Goal: Task Accomplishment & Management: Use online tool/utility

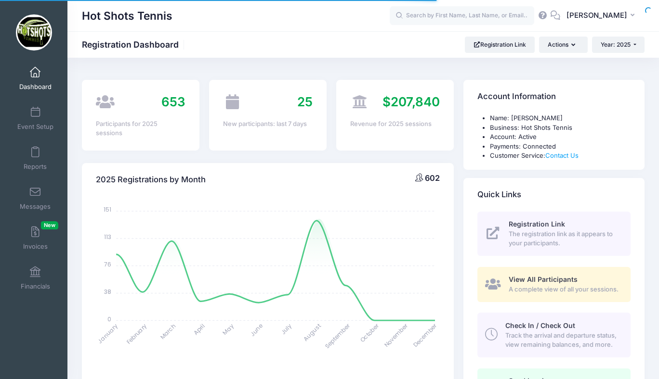
select select
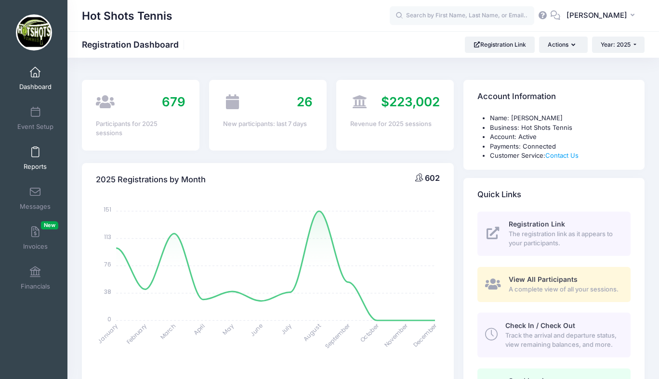
click at [35, 151] on span at bounding box center [35, 152] width 0 height 11
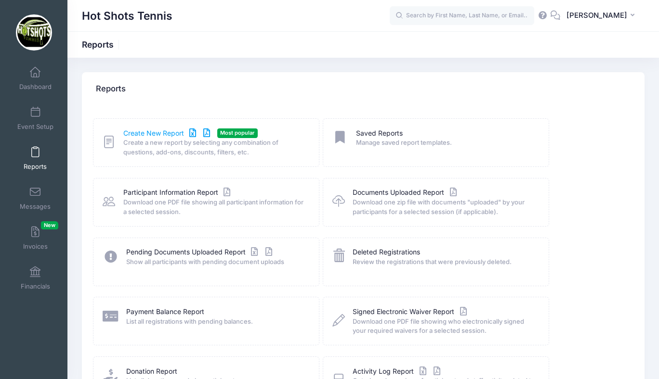
click at [148, 130] on link "Create New Report" at bounding box center [168, 134] width 90 height 10
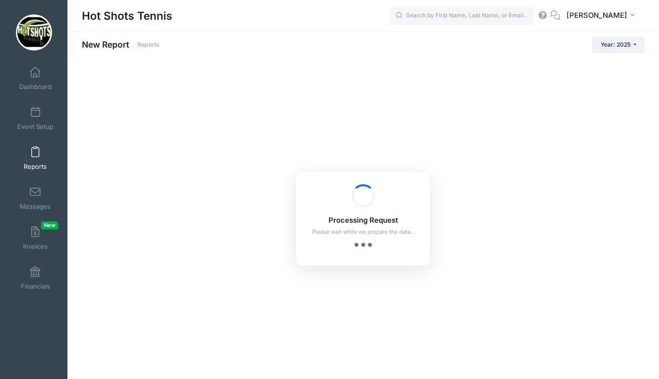
checkbox input "true"
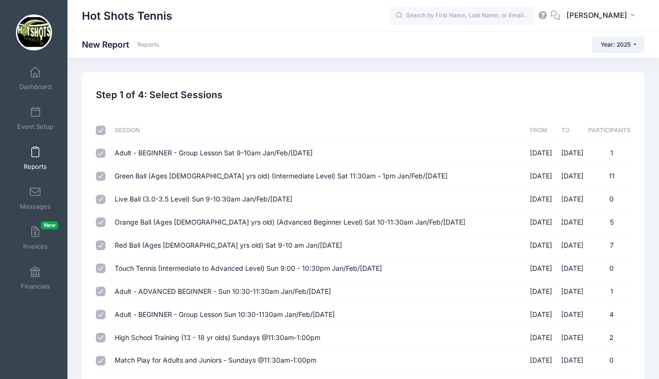
click at [100, 130] on input "checkbox" at bounding box center [101, 131] width 10 height 10
checkbox input "false"
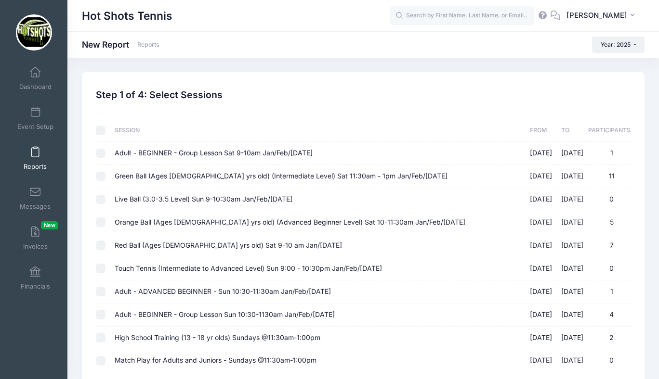
checkbox input "false"
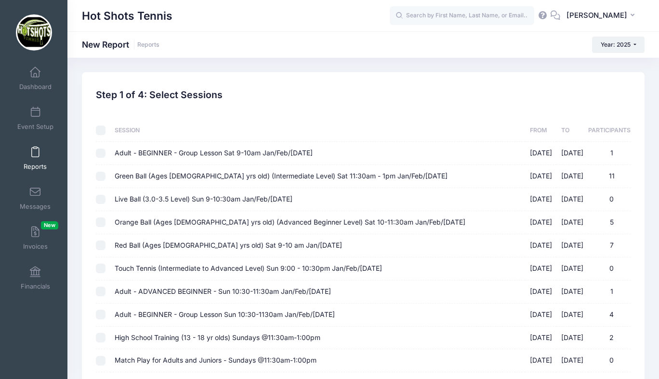
checkbox input "false"
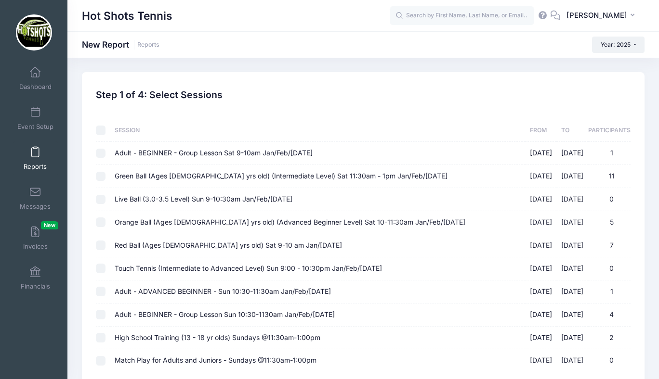
checkbox input "false"
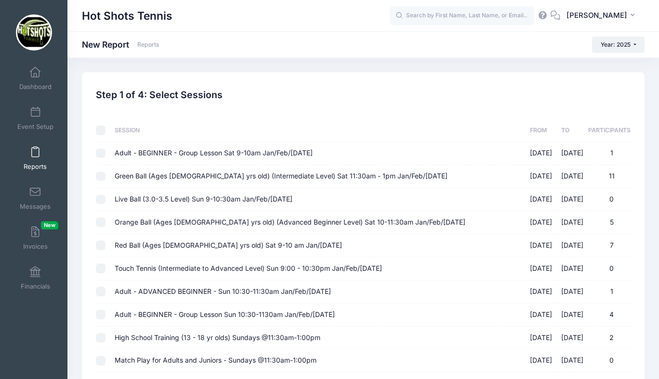
checkbox input "false"
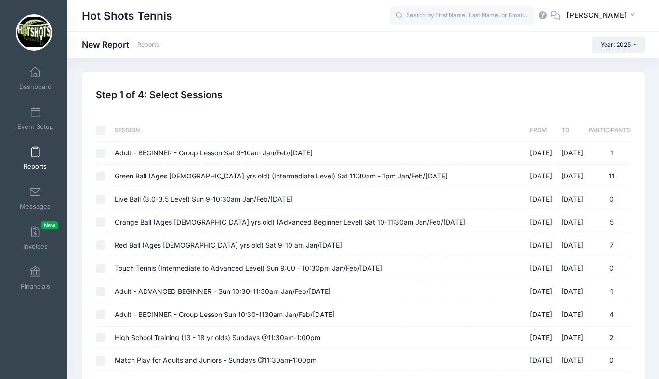
checkbox input "false"
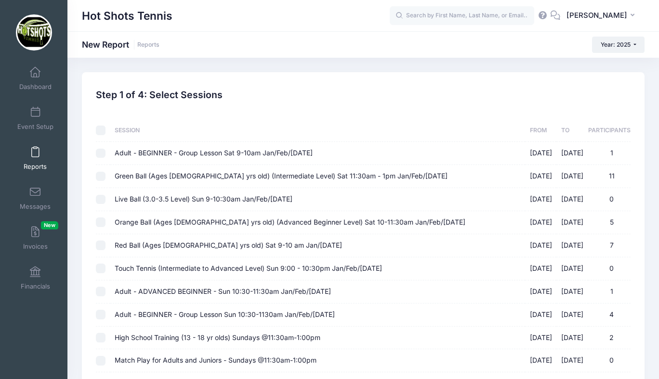
checkbox input "false"
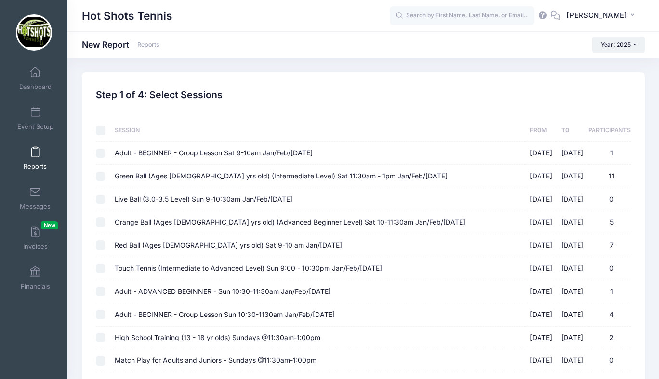
checkbox input "false"
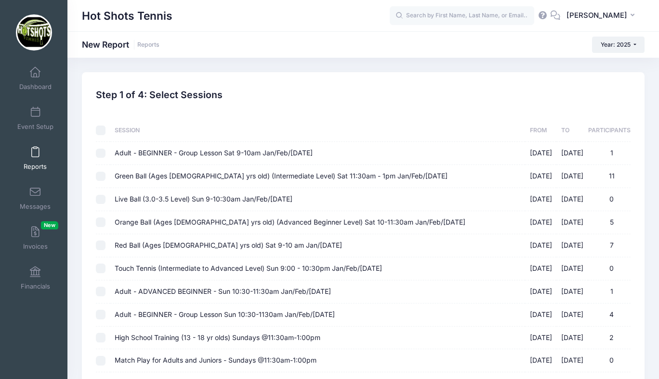
checkbox input "false"
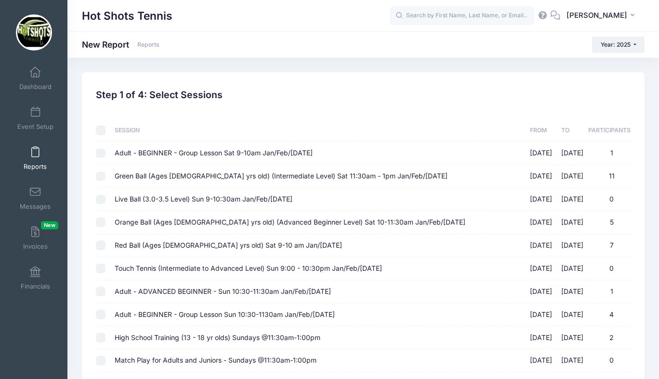
checkbox input "false"
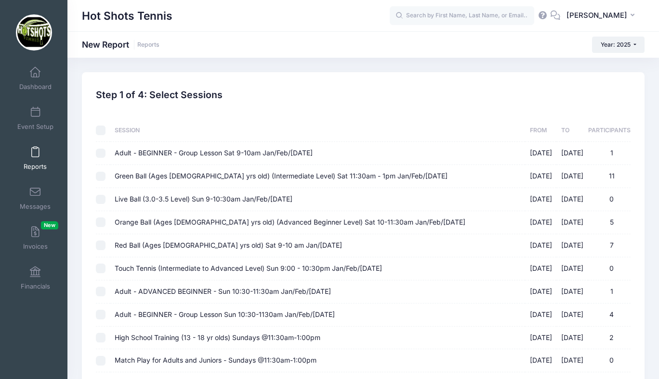
checkbox input "false"
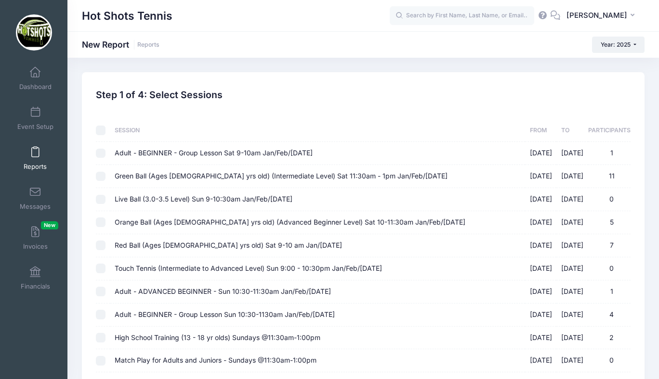
checkbox input "false"
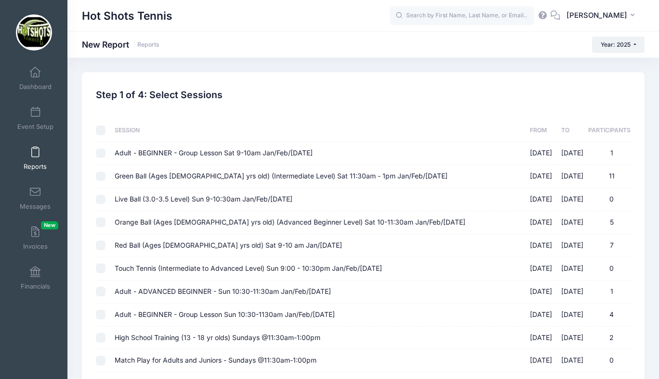
checkbox input "false"
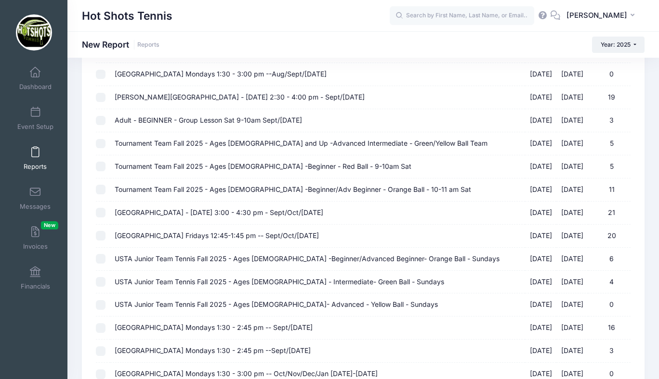
scroll to position [1047, 0]
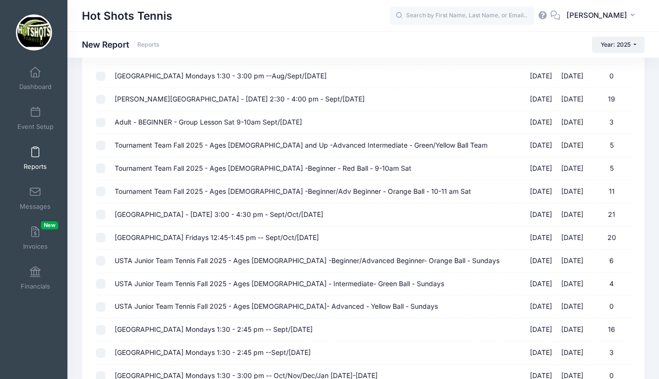
click at [155, 124] on span "Adult - BEGINNER - Group Lesson Sat 9-10am Sept/Oct 2025" at bounding box center [208, 122] width 187 height 8
click at [105, 124] on input "Adult - BEGINNER - Group Lesson Sat 9-10am Sept/Oct 2025 09/06/2025 - 10/18/202…" at bounding box center [101, 123] width 10 height 10
checkbox input "true"
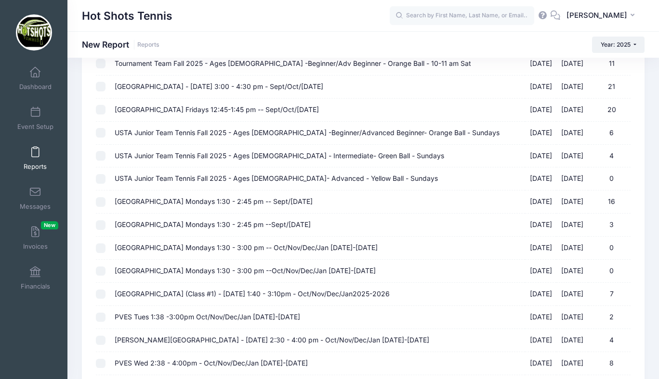
scroll to position [1291, 0]
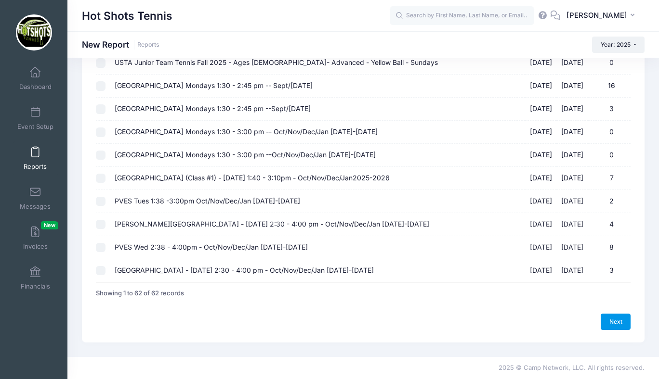
click at [615, 320] on link "Next" at bounding box center [615, 322] width 30 height 16
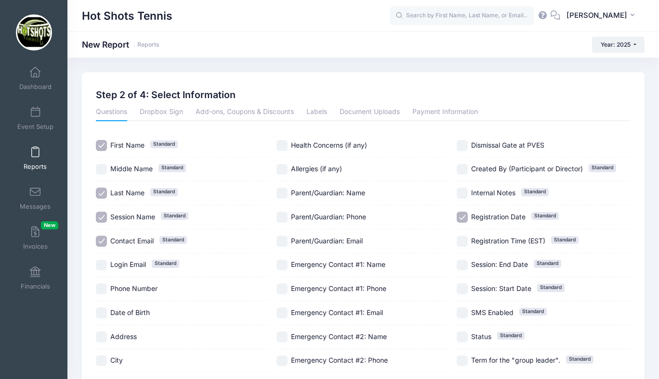
click at [98, 217] on input "Session Name Standard" at bounding box center [101, 217] width 11 height 11
checkbox input "false"
click at [283, 213] on input "Parent/Guardian: Phone" at bounding box center [281, 217] width 11 height 11
checkbox input "true"
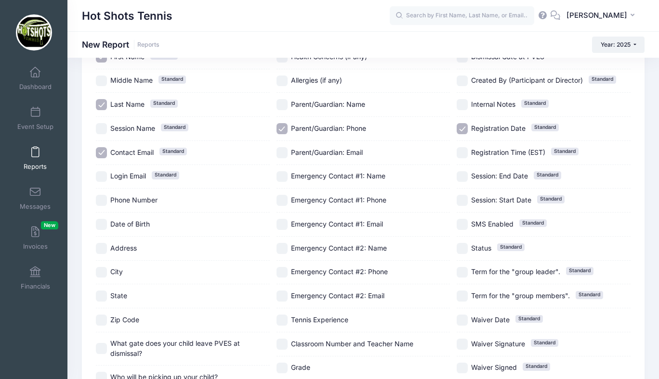
scroll to position [95, 0]
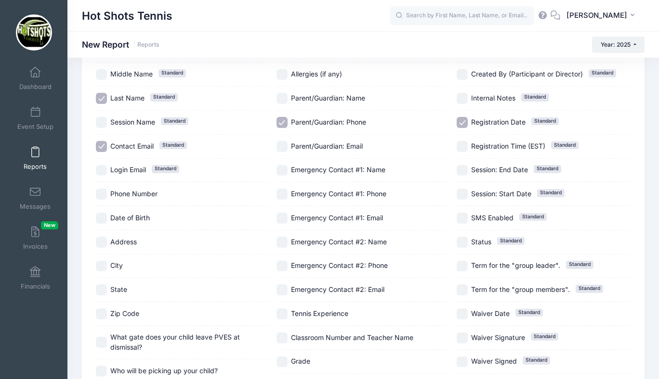
click at [461, 120] on input "Registration Date Standard" at bounding box center [461, 122] width 11 height 11
checkbox input "false"
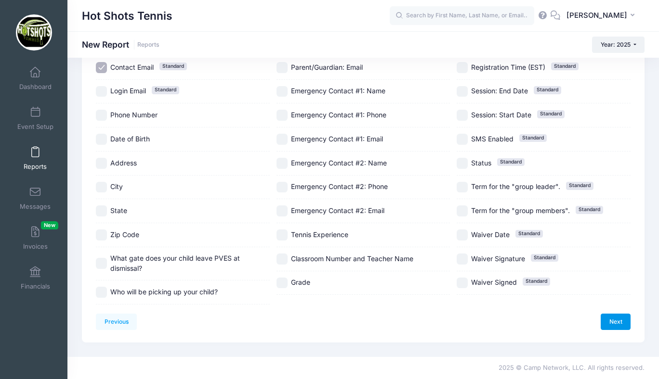
click at [613, 319] on link "Next" at bounding box center [615, 322] width 30 height 16
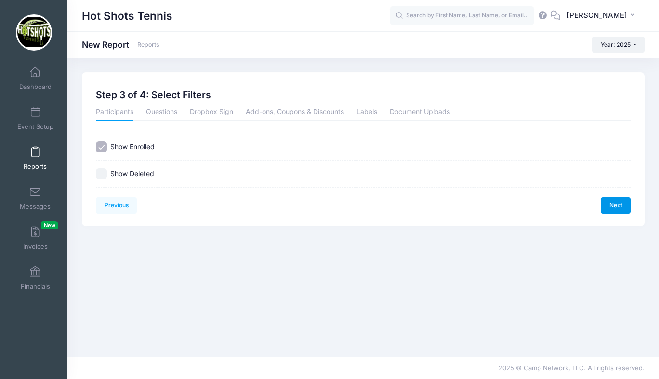
click at [610, 208] on link "Next" at bounding box center [615, 205] width 30 height 16
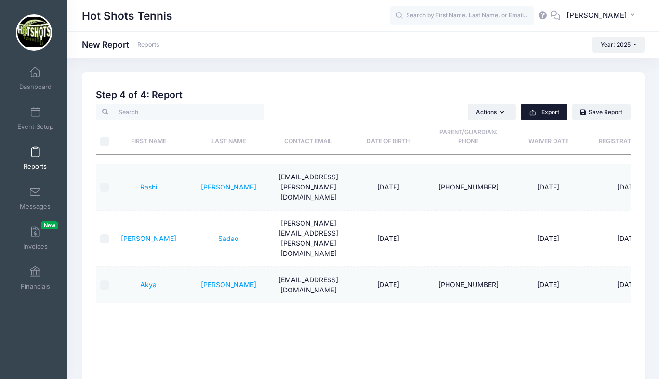
click at [541, 109] on button "Export" at bounding box center [543, 112] width 47 height 16
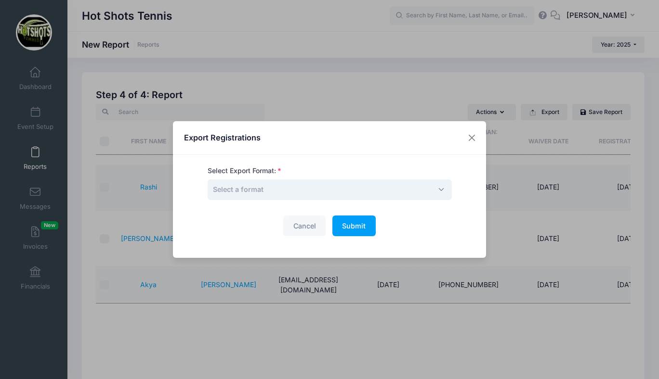
click at [430, 188] on span "Select a format" at bounding box center [330, 190] width 244 height 21
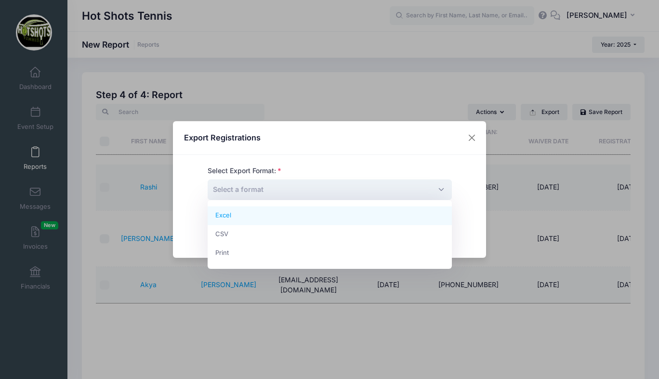
select select "excel"
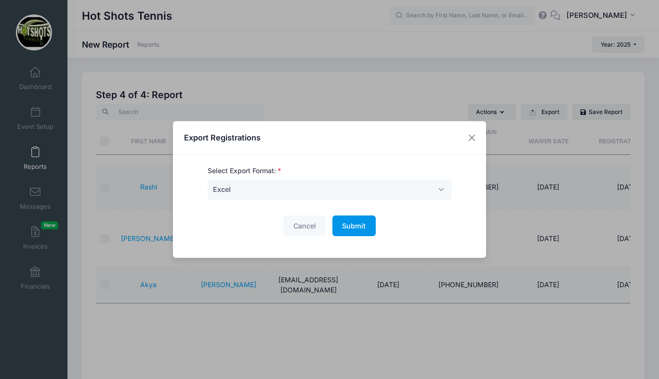
click at [357, 225] on span "Submit" at bounding box center [354, 226] width 24 height 8
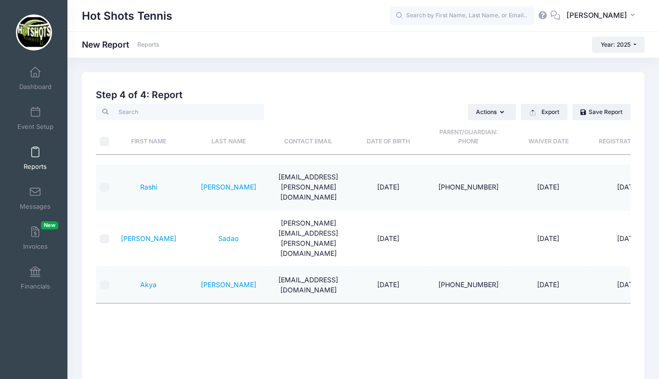
click at [33, 158] on link "Reports" at bounding box center [36, 159] width 46 height 34
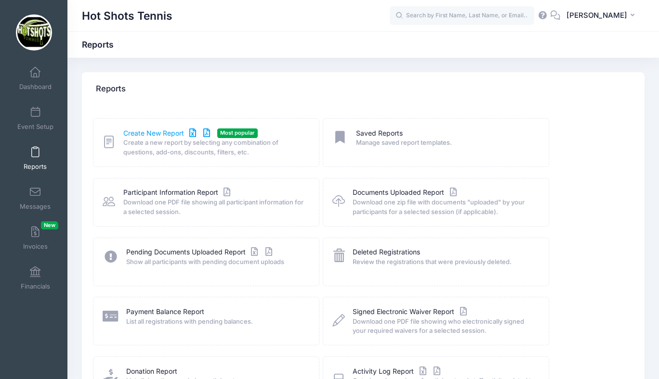
click at [172, 132] on link "Create New Report" at bounding box center [168, 134] width 90 height 10
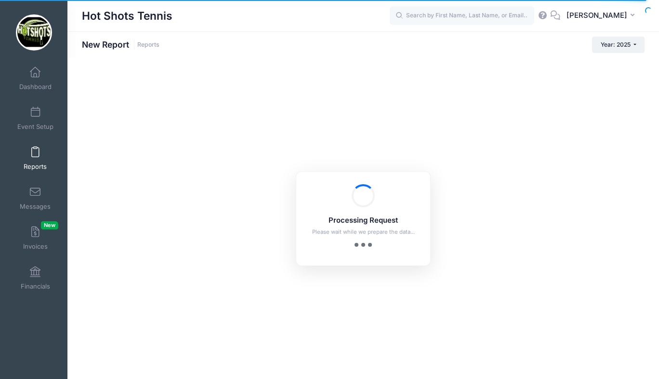
checkbox input "true"
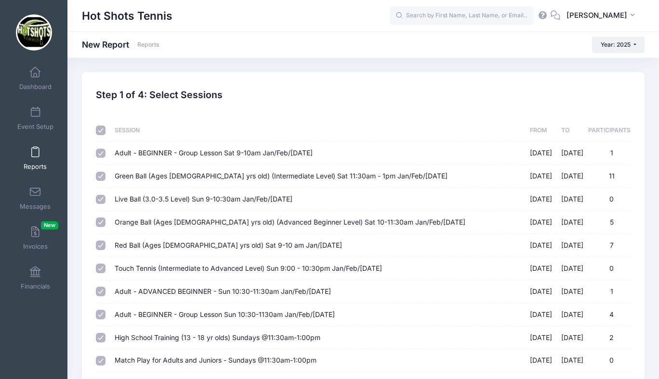
click at [101, 132] on input "checkbox" at bounding box center [101, 131] width 10 height 10
checkbox input "false"
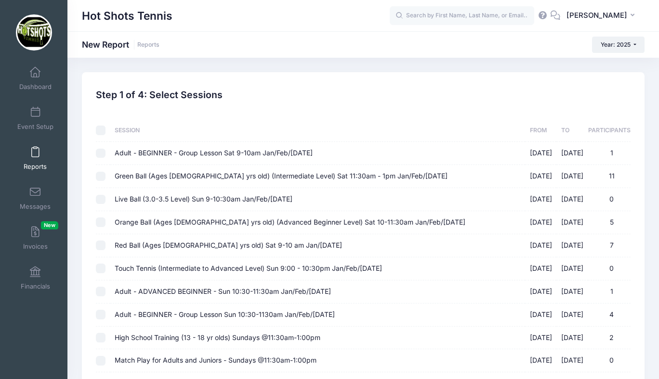
checkbox input "false"
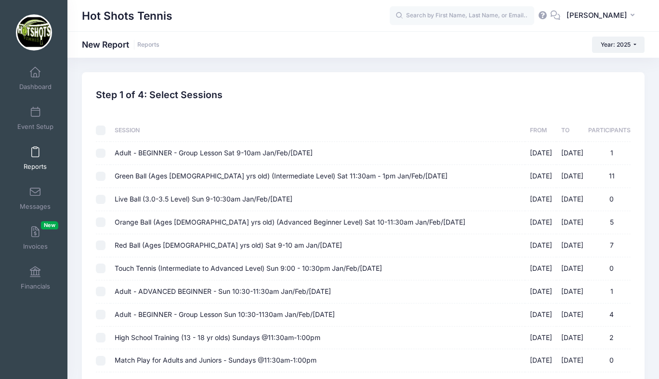
checkbox input "false"
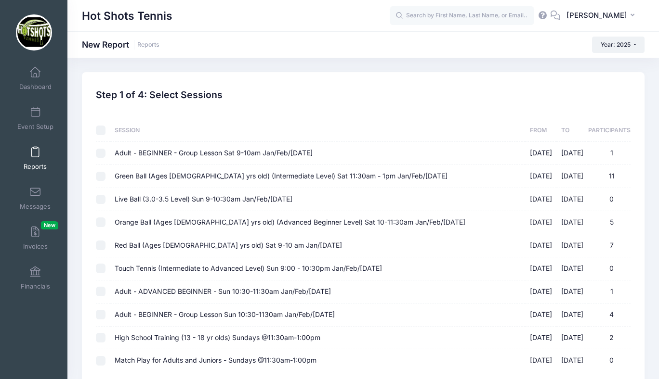
checkbox input "false"
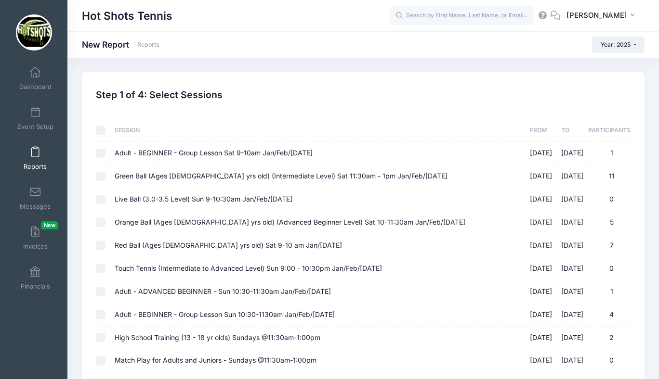
checkbox input "false"
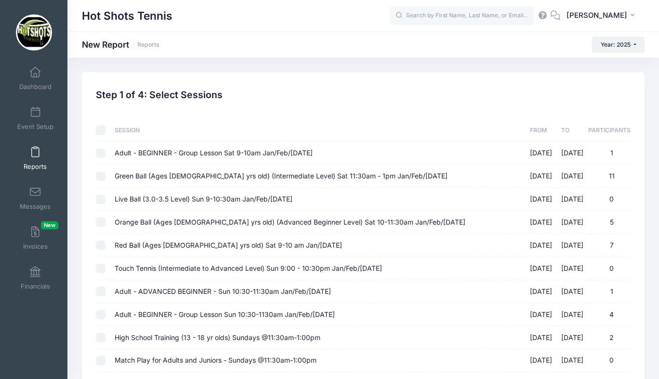
checkbox input "false"
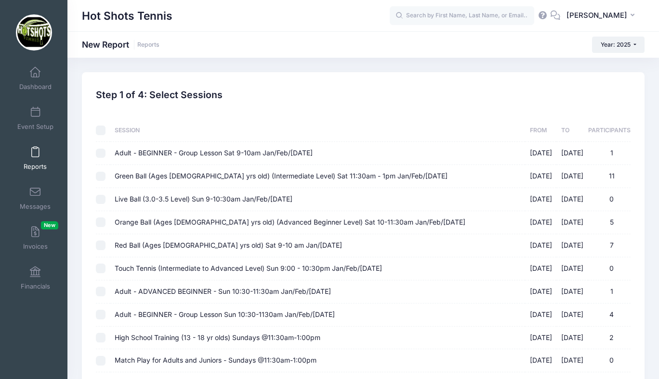
checkbox input "false"
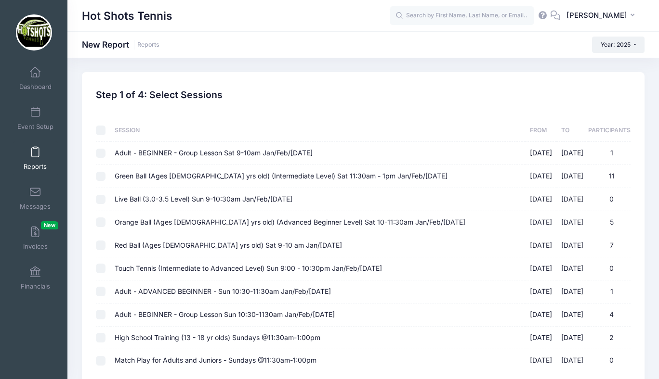
checkbox input "false"
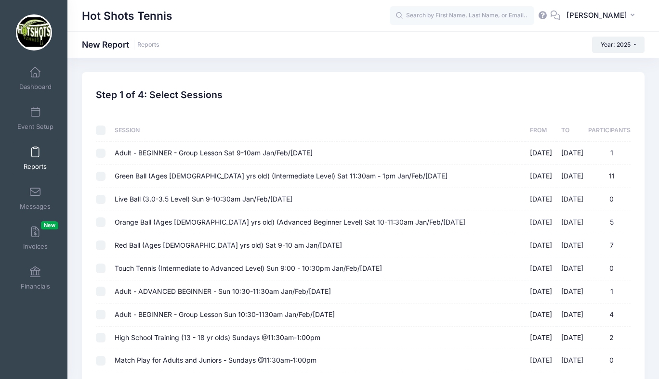
checkbox input "false"
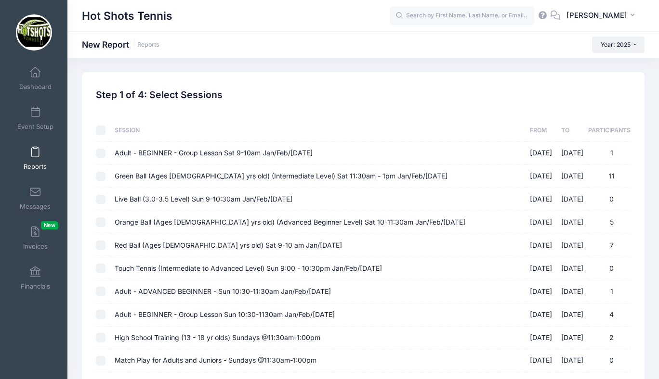
checkbox input "false"
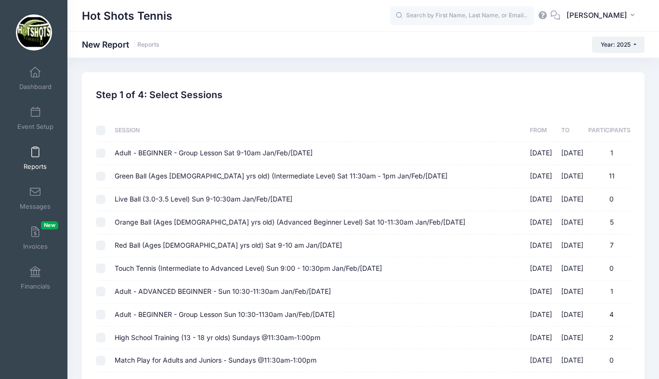
checkbox input "false"
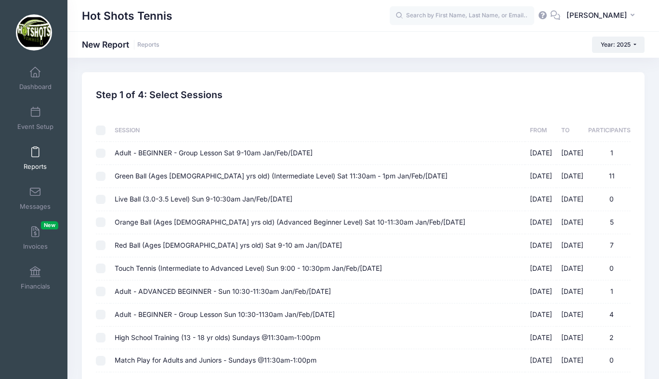
checkbox input "false"
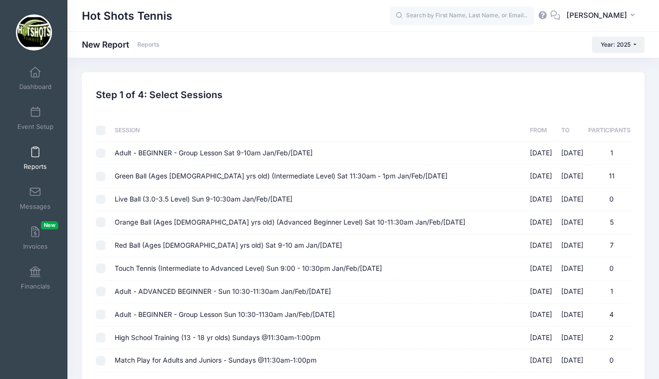
checkbox input "false"
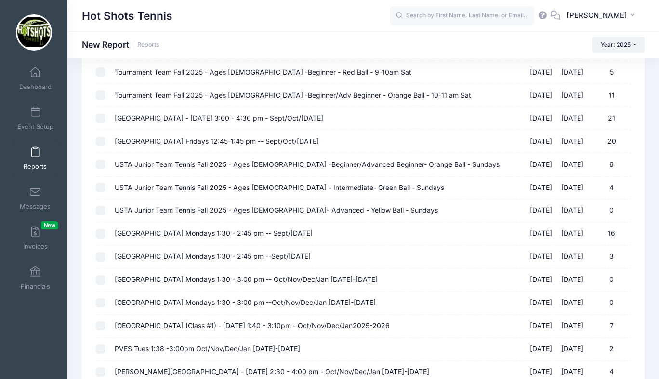
scroll to position [1150, 0]
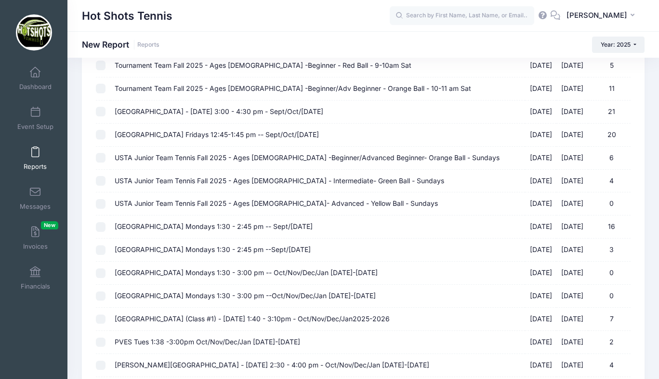
click at [130, 182] on span "USTA Junior Team Tennis Fall 2025 - Ages 10-12 - Intermediate- Green Ball - Sun…" at bounding box center [279, 181] width 329 height 8
click at [105, 182] on input "USTA Junior Team Tennis Fall 2025 - Ages 10-12 - Intermediate- Green Ball - Sun…" at bounding box center [101, 181] width 10 height 10
checkbox input "true"
click at [136, 201] on span "USTA Junior Team Tennis Fall 2025 - Ages 10-14- Advanced - Yellow Ball - Sundays" at bounding box center [276, 203] width 323 height 8
click at [105, 201] on input "USTA Junior Team Tennis Fall 2025 - Ages 10-14- Advanced - Yellow Ball - Sunday…" at bounding box center [101, 204] width 10 height 10
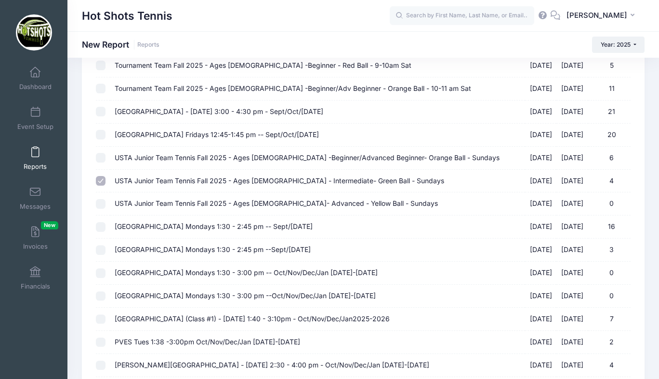
checkbox input "true"
click at [284, 157] on span "USTA Junior Team Tennis Fall 2025 - Ages 7-10 -Beginner/Advanced Beginner- Oran…" at bounding box center [307, 158] width 385 height 8
click at [105, 157] on input "USTA Junior Team Tennis Fall 2025 - Ages 7-10 -Beginner/Advanced Beginner- Oran…" at bounding box center [101, 158] width 10 height 10
checkbox input "true"
click at [160, 200] on span "USTA Junior Team Tennis Fall 2025 - Ages 10-14- Advanced - Yellow Ball - Sundays" at bounding box center [276, 203] width 323 height 8
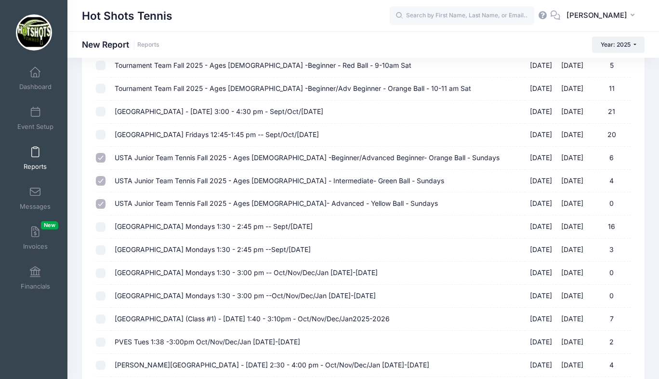
click at [105, 200] on input "USTA Junior Team Tennis Fall 2025 - Ages 10-14- Advanced - Yellow Ball - Sunday…" at bounding box center [101, 204] width 10 height 10
checkbox input "false"
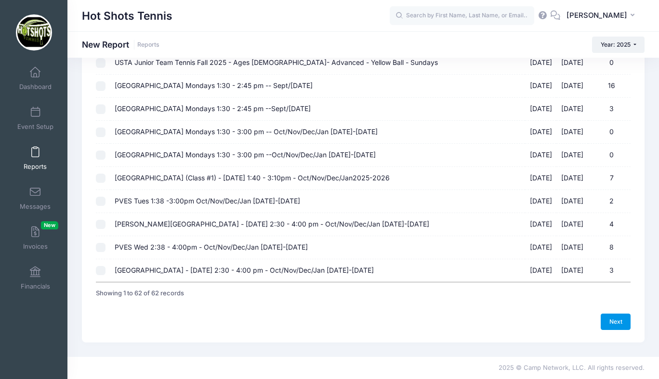
click at [614, 321] on link "Next" at bounding box center [615, 322] width 30 height 16
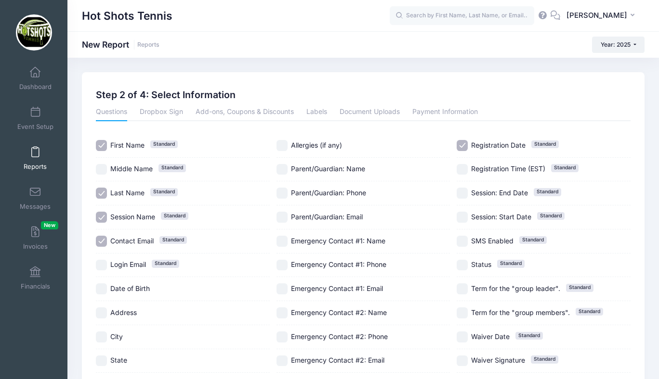
click at [464, 143] on input "Registration Date Standard" at bounding box center [461, 145] width 11 height 11
checkbox input "false"
click at [284, 193] on input "Parent/Guardian: Phone" at bounding box center [281, 193] width 11 height 11
checkbox input "true"
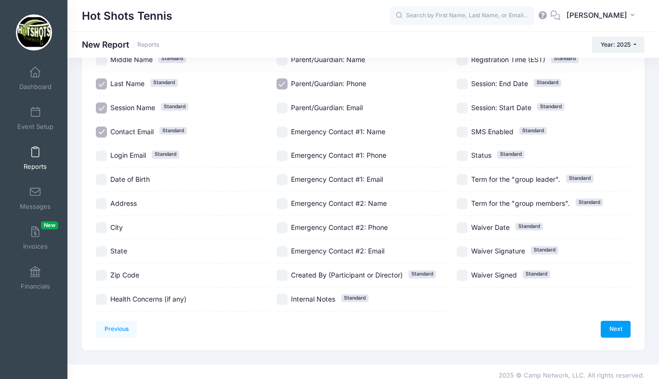
scroll to position [110, 0]
click at [104, 177] on input "Date of Birth" at bounding box center [101, 179] width 11 height 11
checkbox input "true"
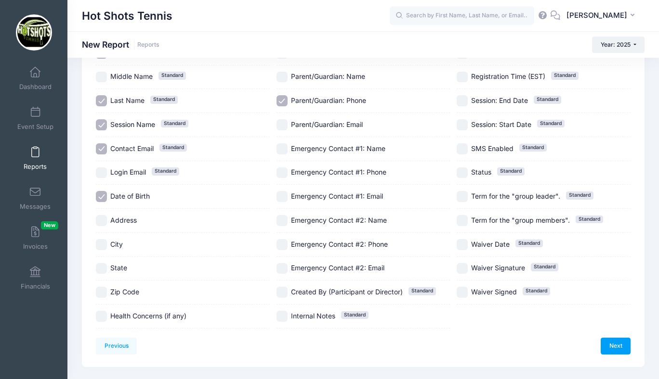
scroll to position [117, 0]
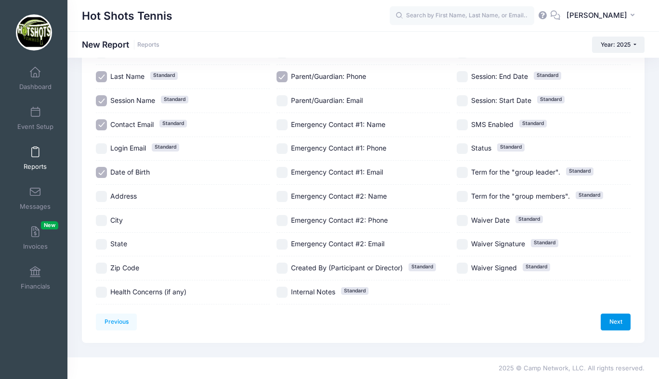
click at [608, 318] on link "Next" at bounding box center [615, 322] width 30 height 16
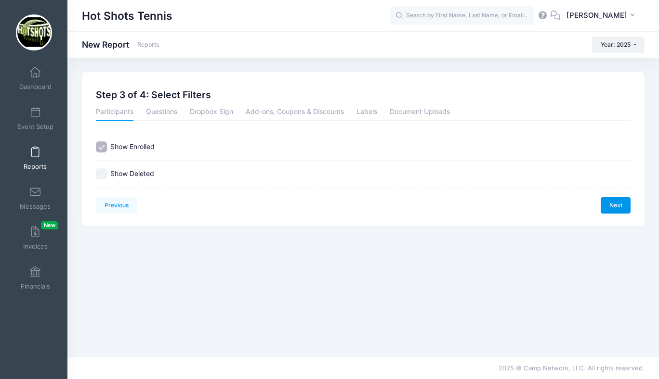
click at [612, 204] on link "Next" at bounding box center [615, 205] width 30 height 16
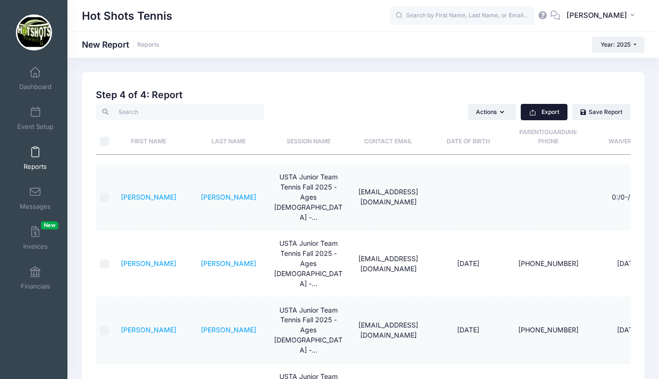
click at [539, 114] on button "Export" at bounding box center [543, 112] width 47 height 16
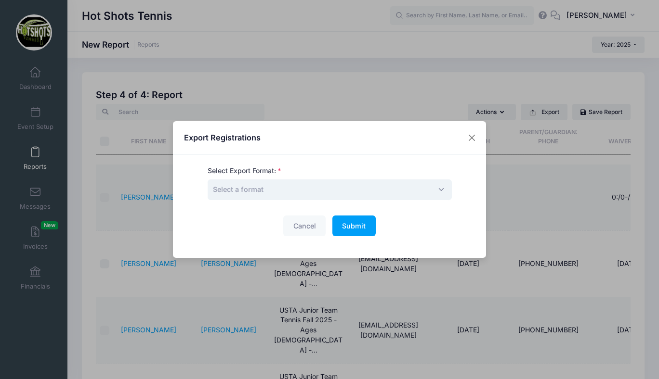
click at [394, 195] on span "Select a format" at bounding box center [330, 190] width 244 height 21
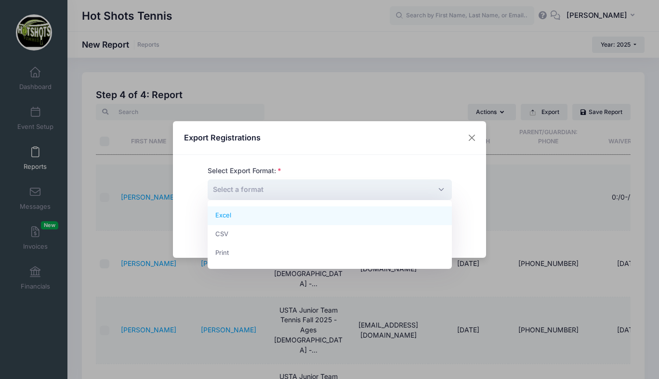
select select "excel"
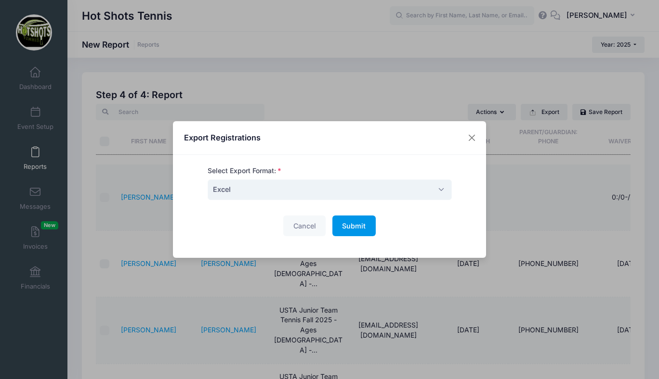
click at [356, 223] on span "Submit" at bounding box center [354, 226] width 24 height 8
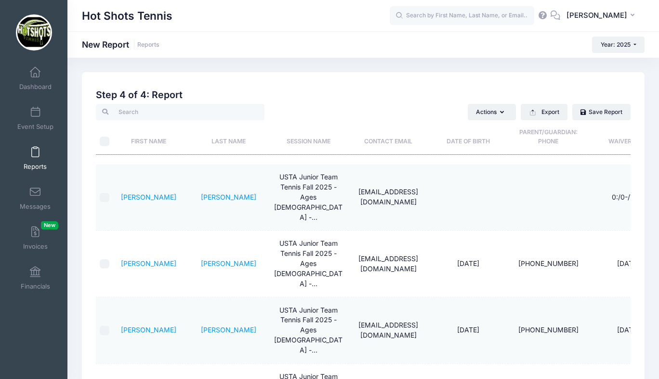
click at [35, 152] on span at bounding box center [35, 152] width 0 height 11
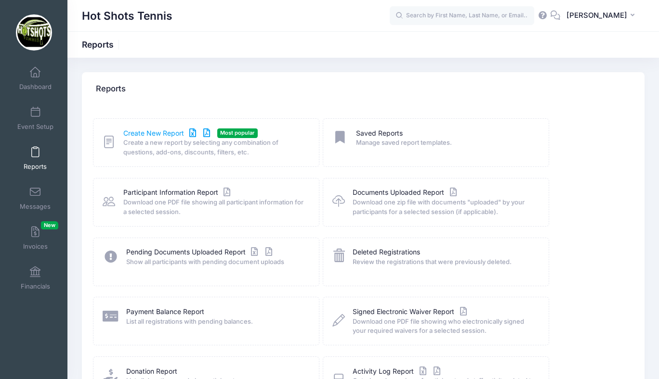
click at [158, 132] on link "Create New Report" at bounding box center [168, 134] width 90 height 10
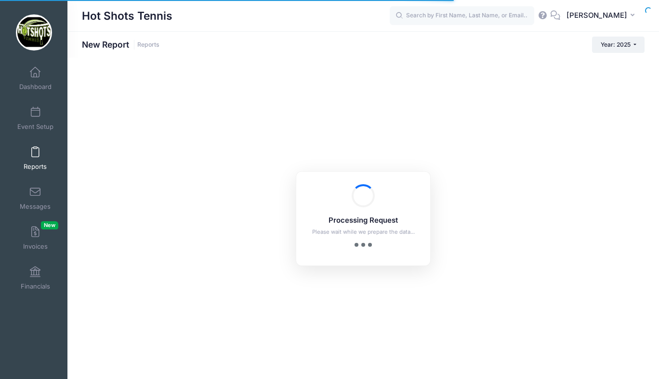
checkbox input "true"
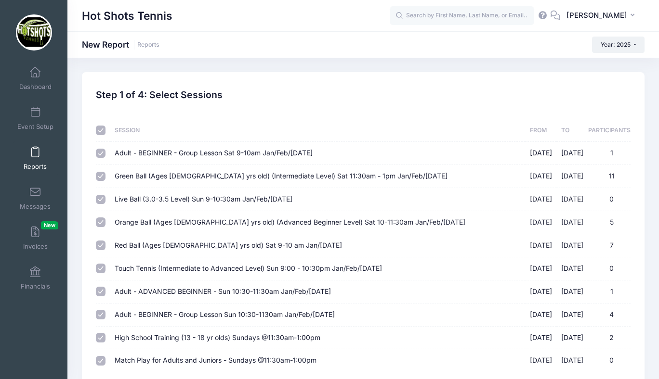
click at [99, 128] on input "checkbox" at bounding box center [101, 131] width 10 height 10
checkbox input "false"
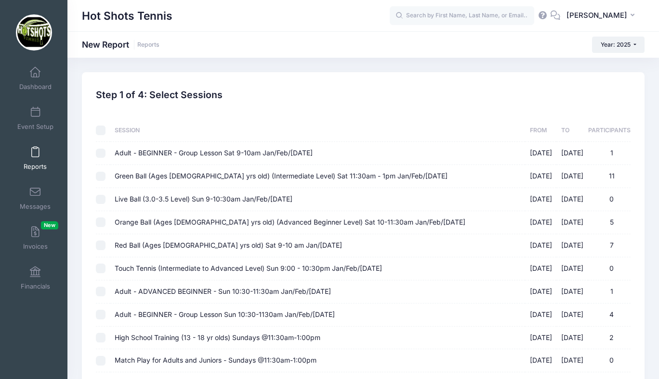
checkbox input "false"
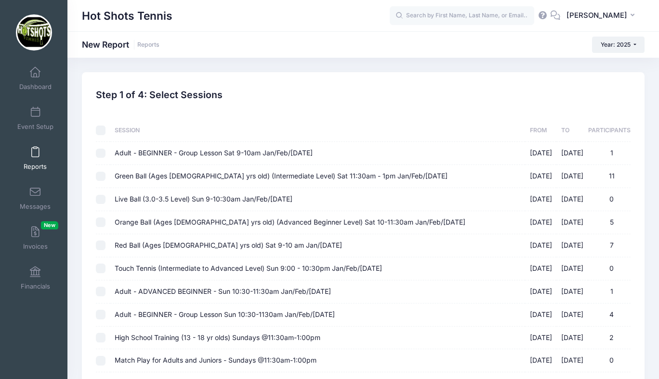
checkbox input "false"
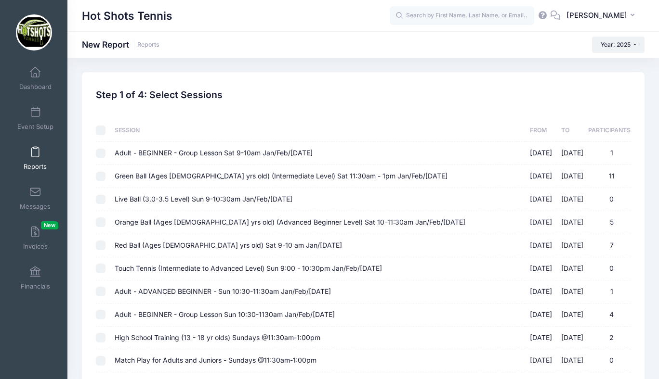
checkbox input "false"
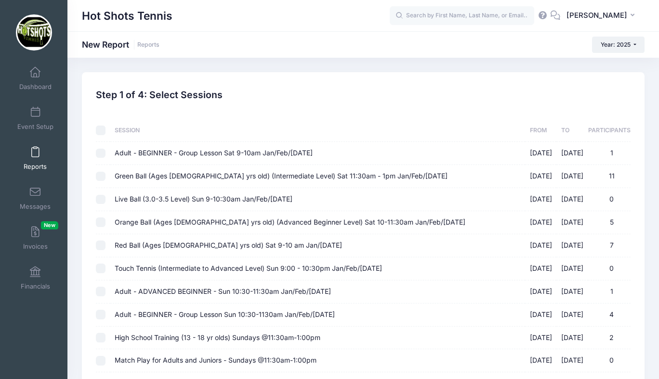
checkbox input "false"
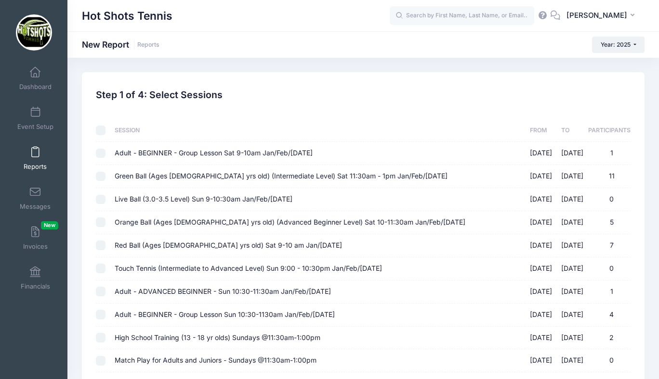
checkbox input "false"
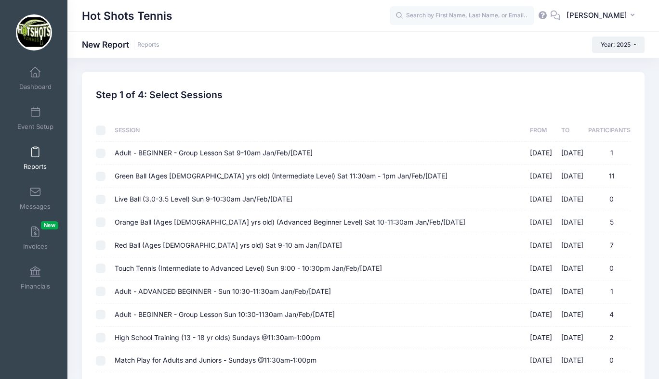
checkbox input "false"
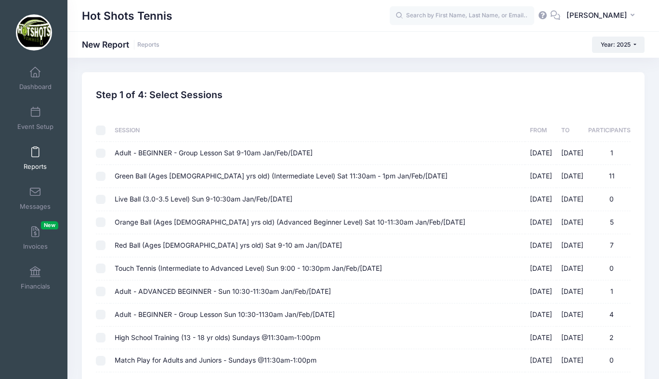
checkbox input "false"
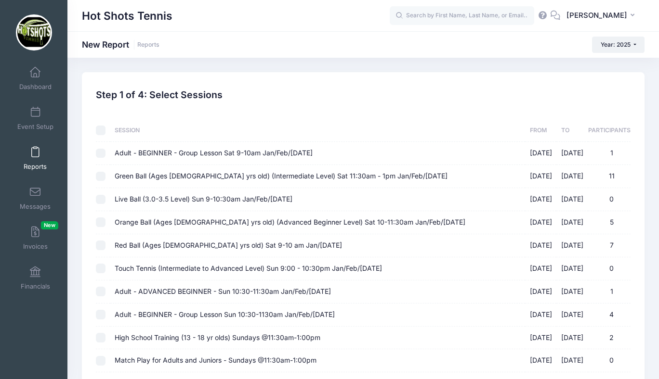
checkbox input "false"
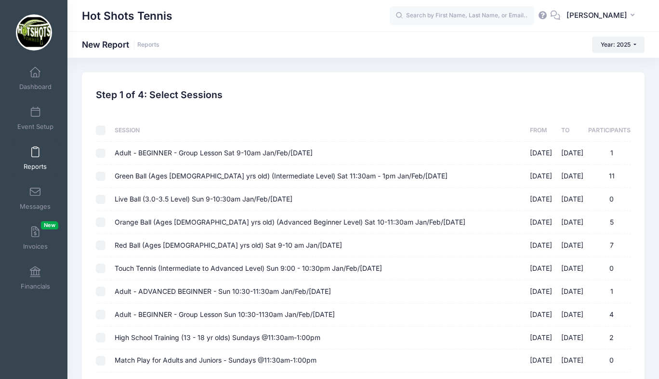
checkbox input "false"
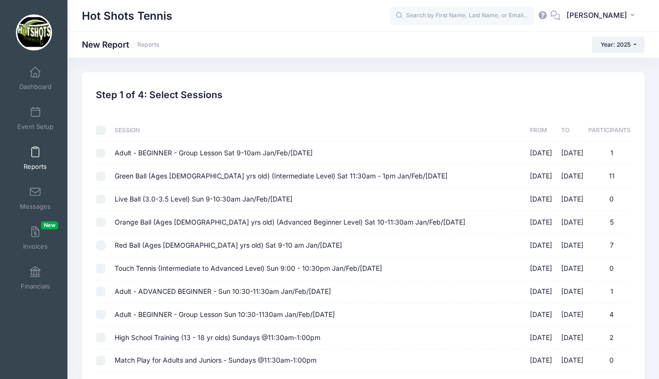
checkbox input "false"
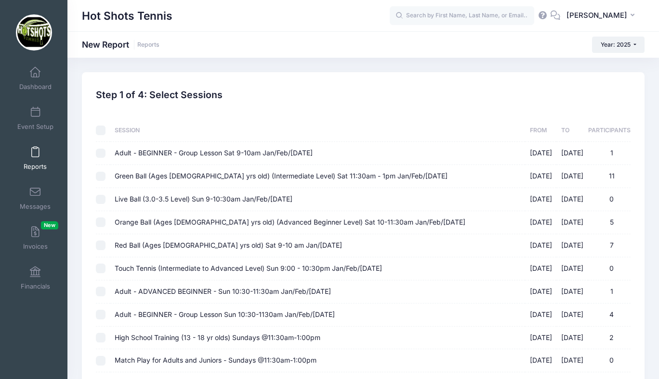
checkbox input "false"
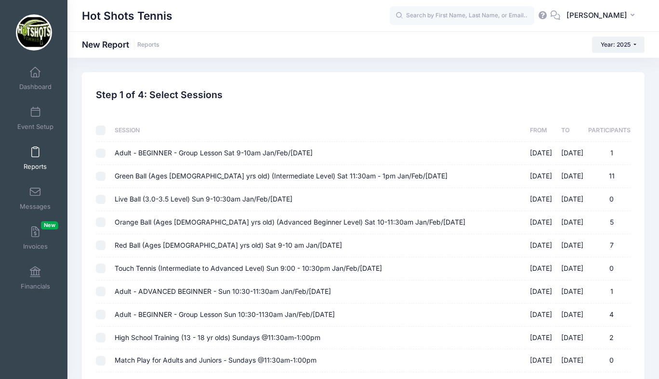
checkbox input "false"
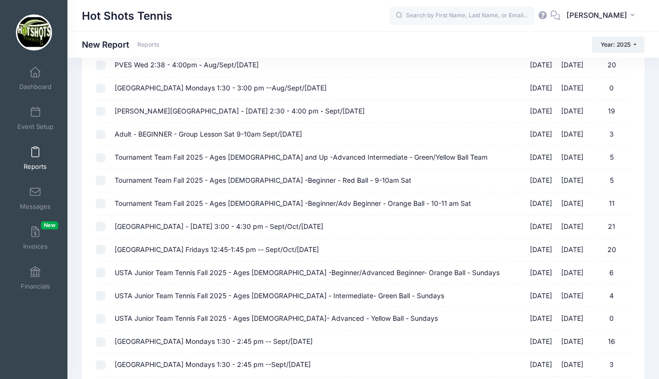
scroll to position [1035, 0]
click at [228, 182] on span "Tournament Team Fall 2025 - Ages [DEMOGRAPHIC_DATA] -Beginner - Red Ball - 9-10…" at bounding box center [263, 180] width 297 height 8
click at [105, 182] on input "Tournament Team Fall 2025 - Ages 5-7 -Beginner - Red Ball - 9-10am Sat 09/06/20…" at bounding box center [101, 180] width 10 height 10
checkbox input "true"
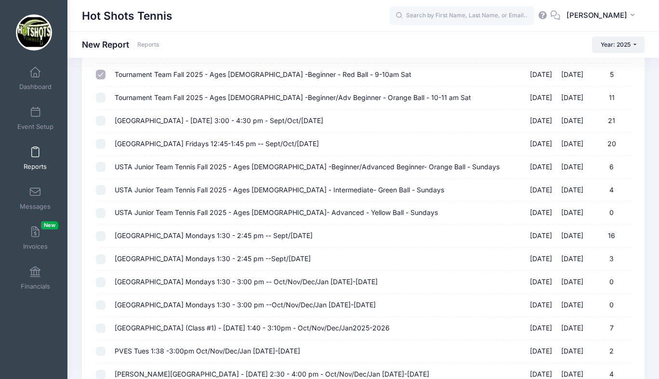
scroll to position [1291, 0]
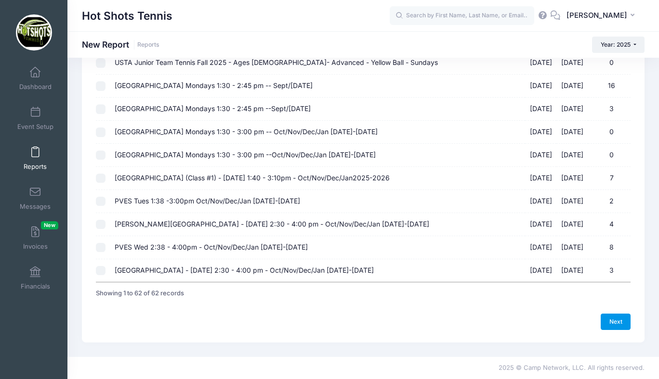
click at [609, 319] on link "Next" at bounding box center [615, 322] width 30 height 16
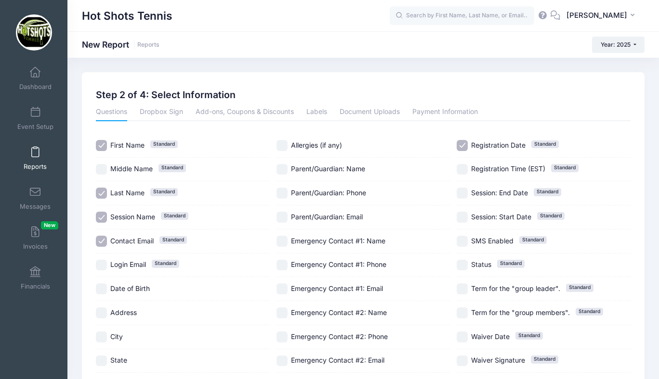
click at [103, 218] on input "Session Name Standard" at bounding box center [101, 217] width 11 height 11
checkbox input "false"
click at [460, 143] on input "Registration Date Standard" at bounding box center [461, 145] width 11 height 11
checkbox input "false"
click at [283, 189] on input "Parent/Guardian: Phone" at bounding box center [281, 193] width 11 height 11
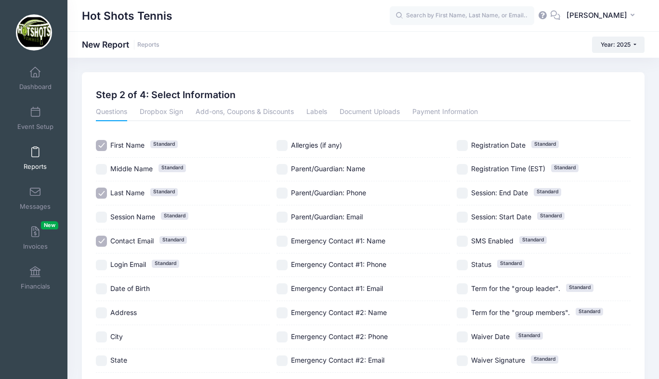
checkbox input "true"
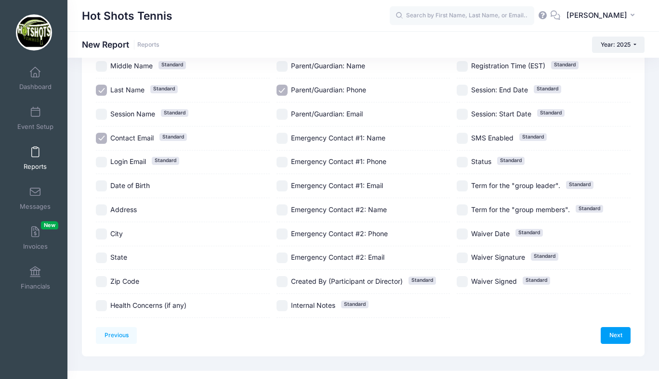
scroll to position [104, 0]
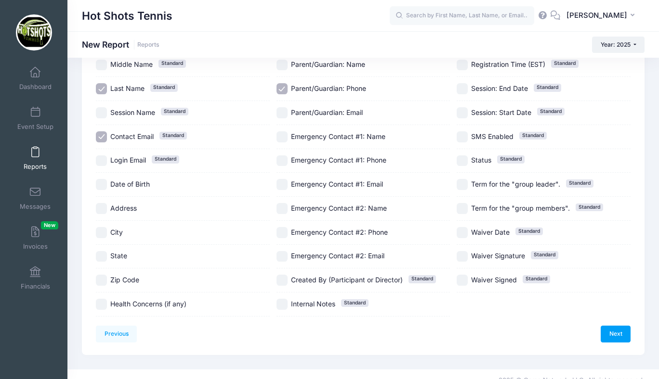
click at [103, 182] on input "Date of Birth" at bounding box center [101, 184] width 11 height 11
checkbox input "true"
click at [611, 332] on link "Next" at bounding box center [615, 334] width 30 height 16
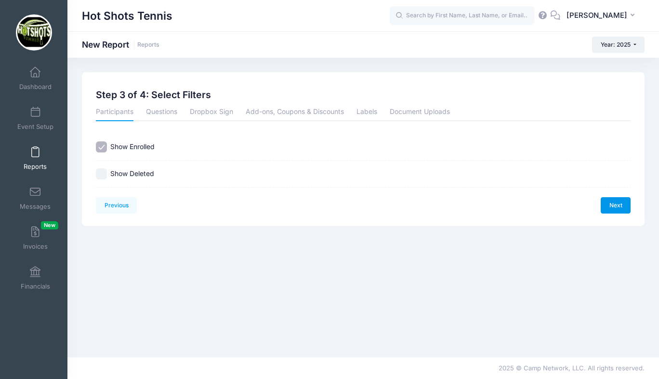
scroll to position [0, 0]
click at [608, 204] on link "Next" at bounding box center [615, 205] width 30 height 16
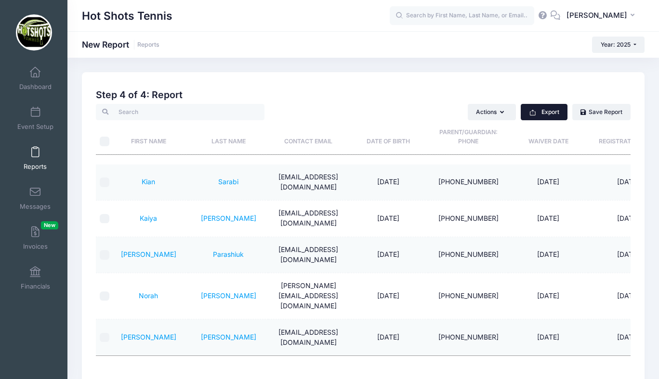
click at [555, 113] on button "Export" at bounding box center [543, 112] width 47 height 16
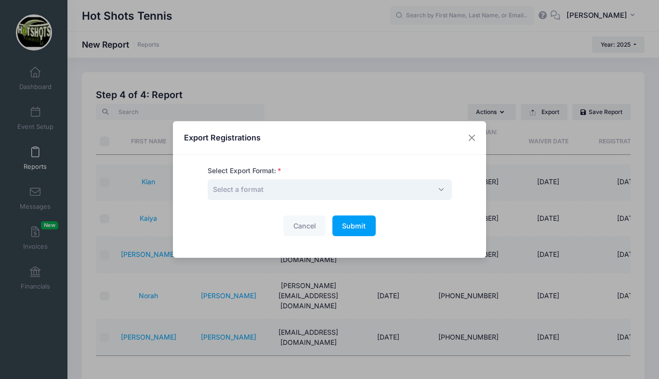
click at [422, 187] on span "Select a format" at bounding box center [330, 190] width 244 height 21
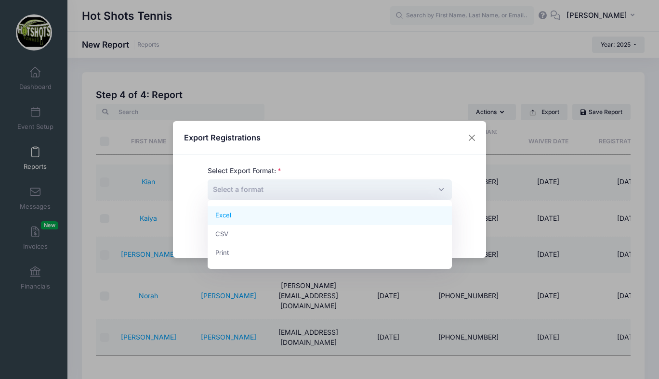
select select "excel"
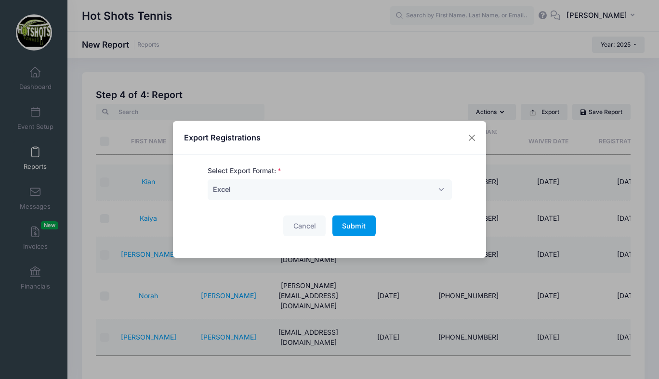
click at [354, 226] on span "Submit" at bounding box center [354, 226] width 24 height 8
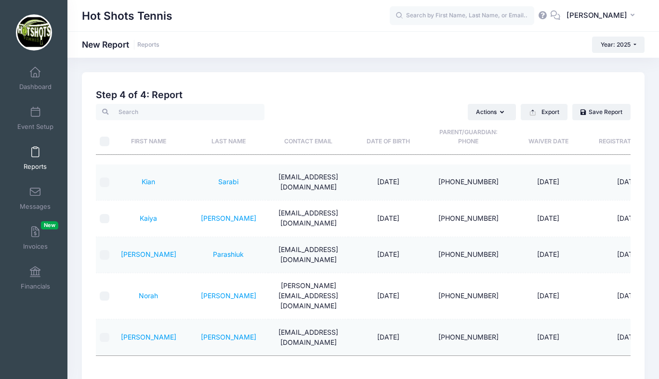
click at [35, 157] on span at bounding box center [35, 152] width 0 height 11
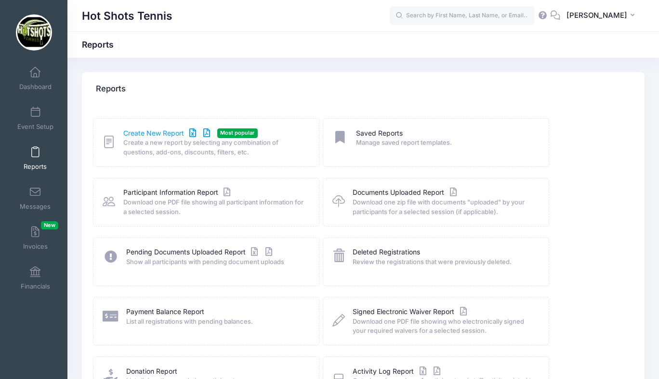
click at [152, 132] on link "Create New Report" at bounding box center [168, 134] width 90 height 10
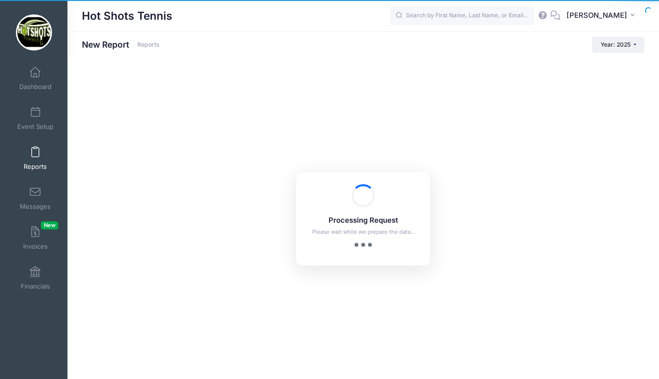
checkbox input "true"
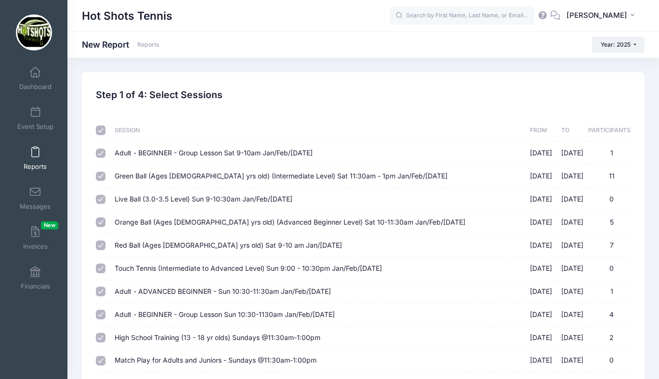
click at [101, 129] on input "checkbox" at bounding box center [101, 131] width 10 height 10
checkbox input "false"
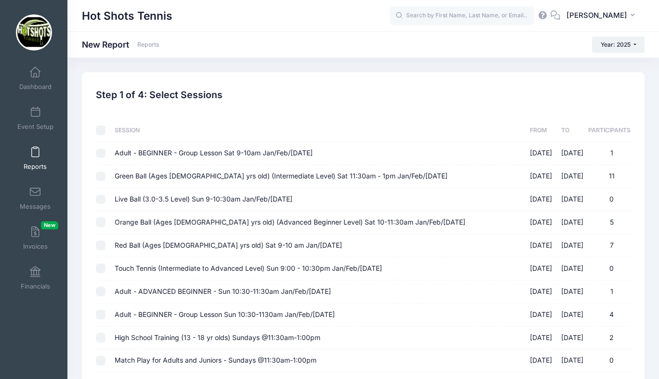
checkbox input "false"
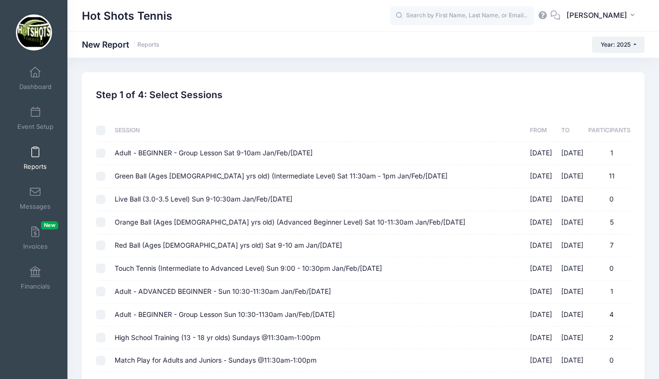
checkbox input "false"
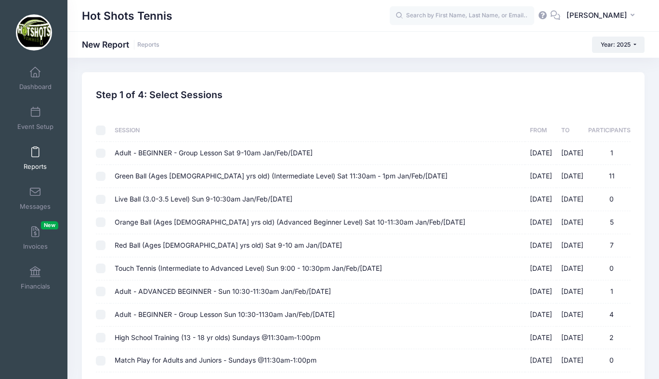
checkbox input "false"
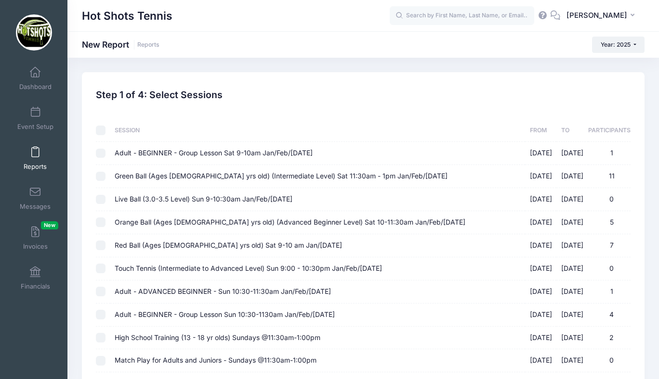
checkbox input "false"
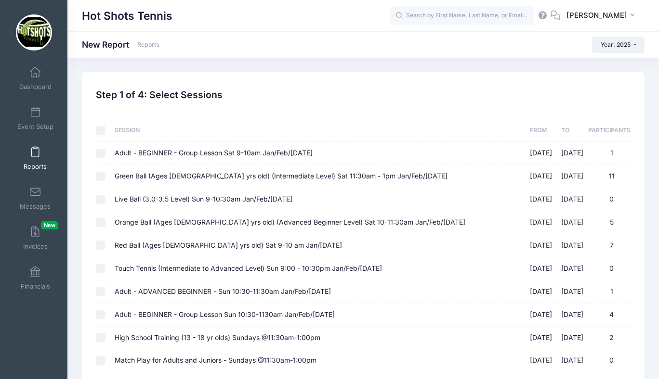
checkbox input "false"
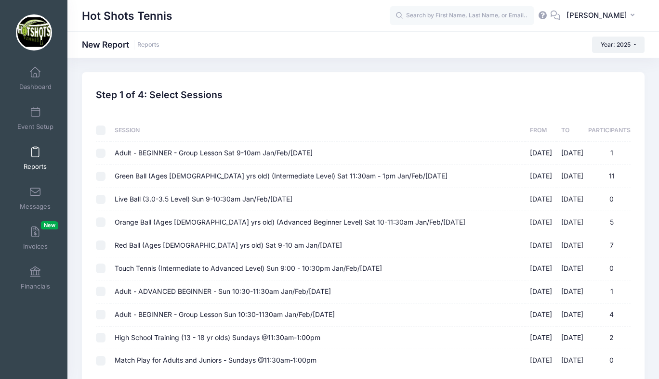
checkbox input "false"
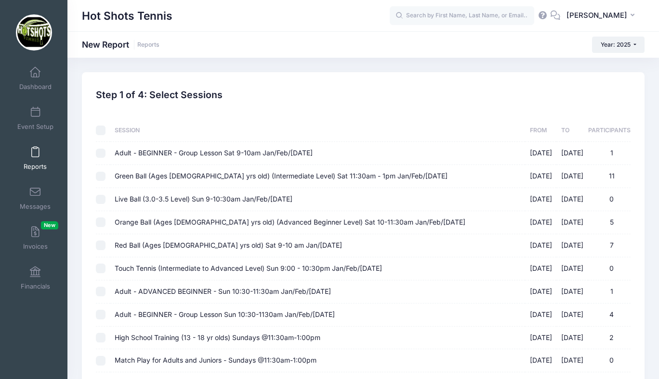
checkbox input "false"
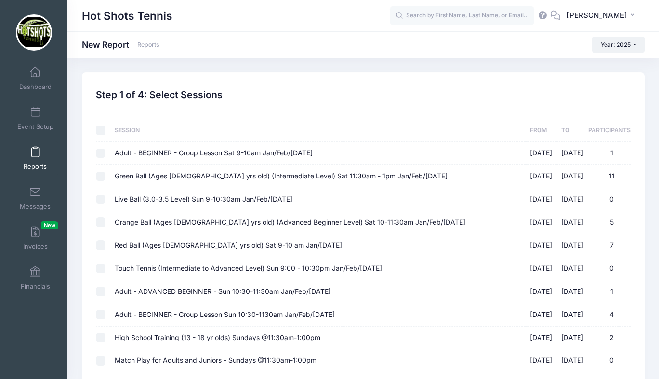
checkbox input "false"
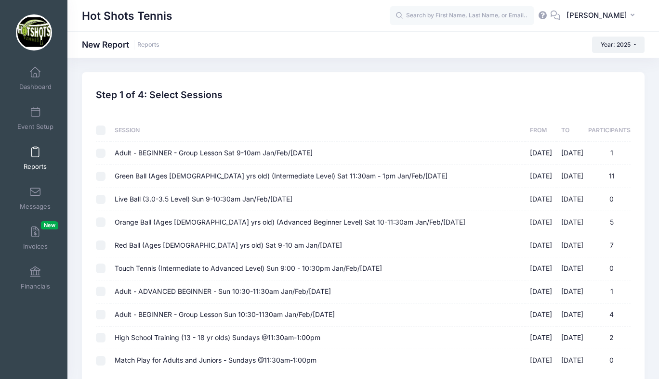
checkbox input "false"
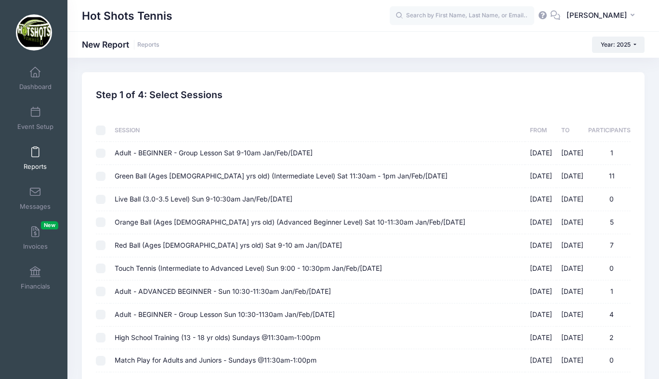
checkbox input "false"
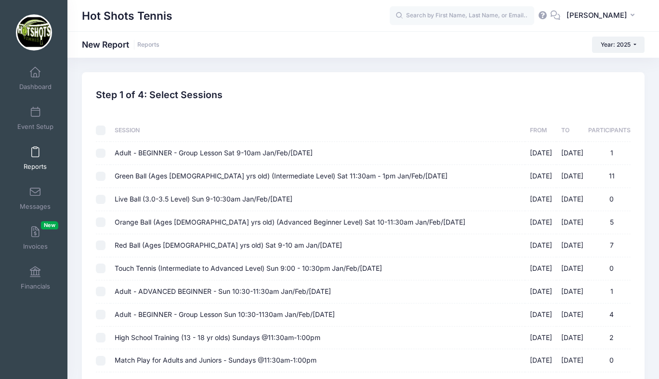
checkbox input "false"
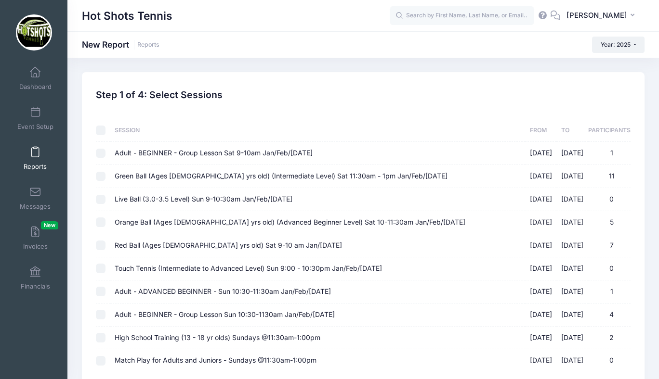
checkbox input "false"
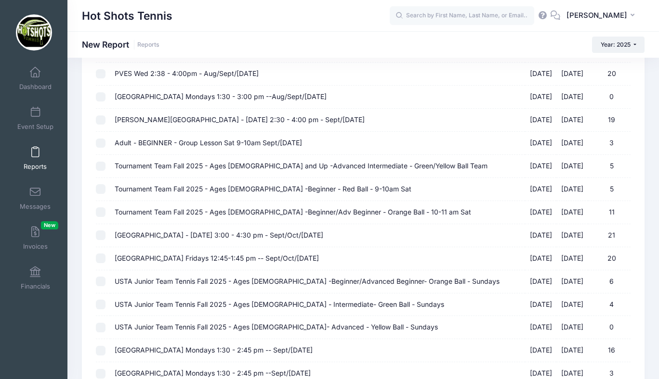
scroll to position [1027, 0]
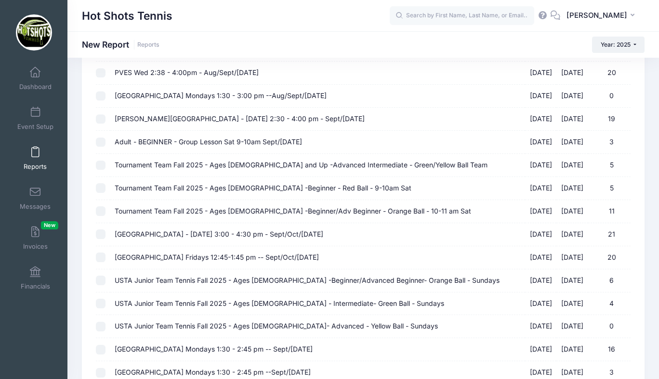
click at [264, 210] on span "Tournament Team Fall 2025 - Ages [DEMOGRAPHIC_DATA] -Beginner/Adv Beginner - Or…" at bounding box center [293, 211] width 356 height 8
click at [105, 210] on input "Tournament Team Fall 2025 - Ages 7-10 -Beginner/Adv Beginner - Orange Ball - 10…" at bounding box center [101, 212] width 10 height 10
checkbox input "true"
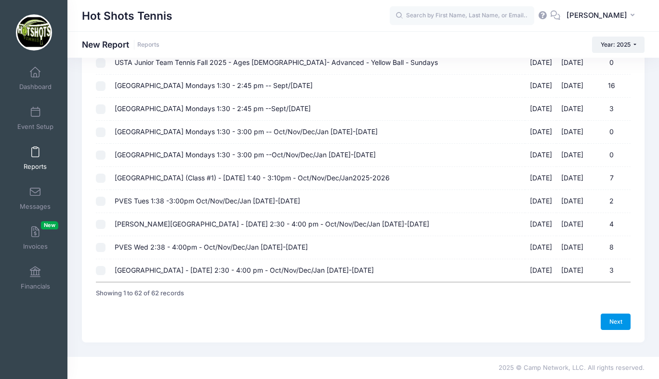
click at [612, 317] on link "Next" at bounding box center [615, 322] width 30 height 16
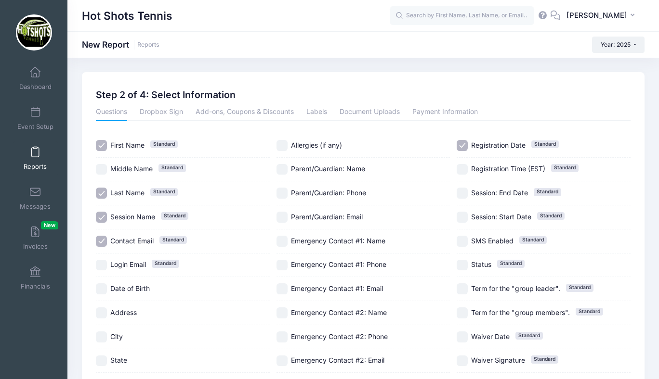
click at [101, 216] on input "Session Name Standard" at bounding box center [101, 217] width 11 height 11
checkbox input "false"
click at [281, 193] on input "Parent/Guardian: Phone" at bounding box center [281, 193] width 11 height 11
checkbox input "true"
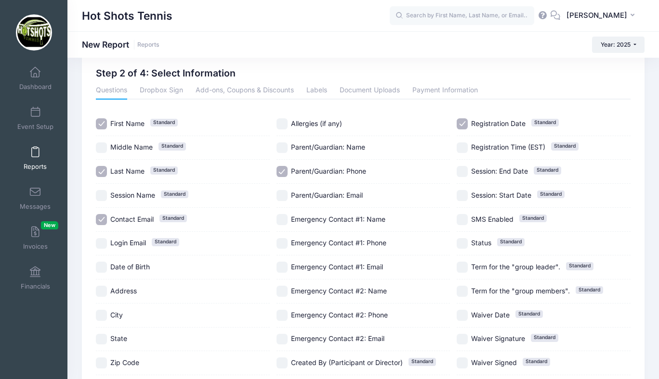
scroll to position [48, 0]
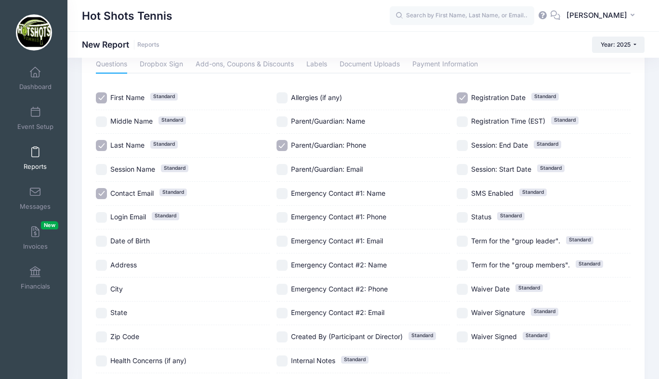
click at [463, 97] on input "Registration Date Standard" at bounding box center [461, 97] width 11 height 11
checkbox input "false"
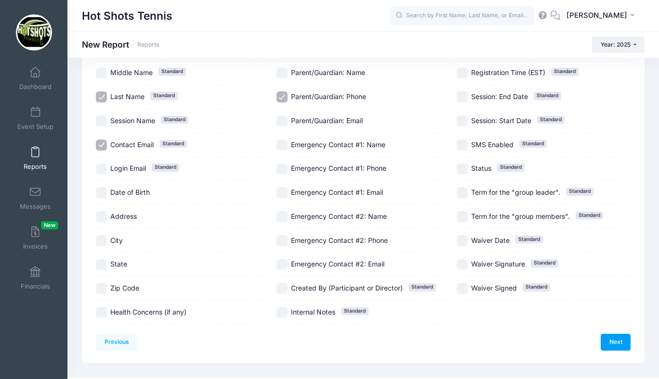
scroll to position [116, 0]
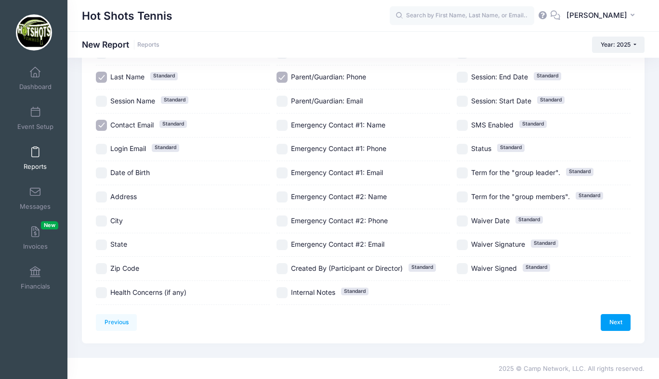
click at [102, 170] on input "Date of Birth" at bounding box center [101, 173] width 11 height 11
checkbox input "true"
click at [611, 322] on link "Next" at bounding box center [615, 322] width 30 height 16
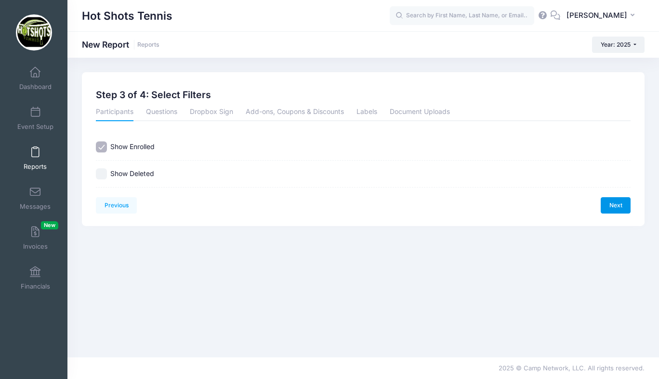
scroll to position [0, 0]
click at [613, 207] on link "Next" at bounding box center [615, 205] width 30 height 16
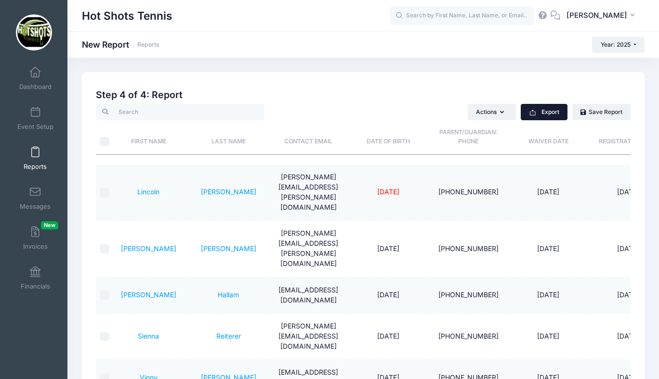
click at [539, 114] on button "Export" at bounding box center [543, 112] width 47 height 16
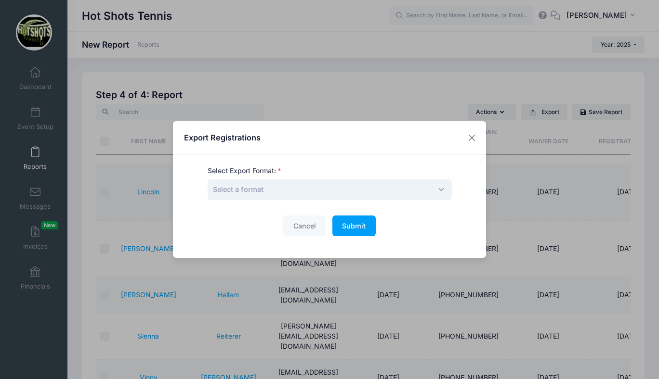
click at [378, 193] on span "Select a format" at bounding box center [330, 190] width 244 height 21
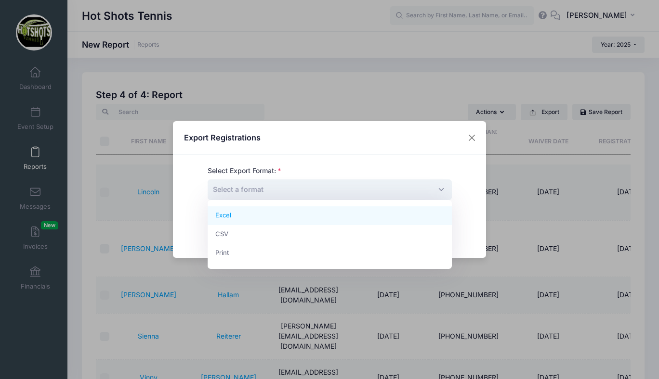
select select "excel"
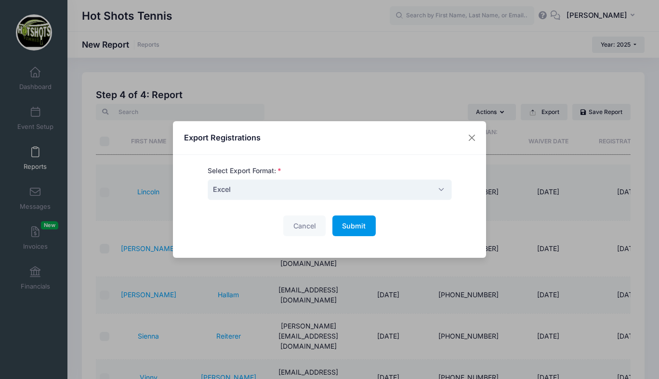
click at [355, 227] on span "Submit" at bounding box center [354, 226] width 24 height 8
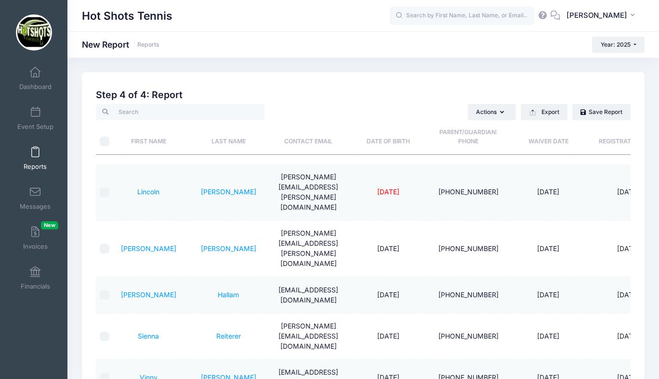
click at [39, 158] on link "Reports" at bounding box center [36, 159] width 46 height 34
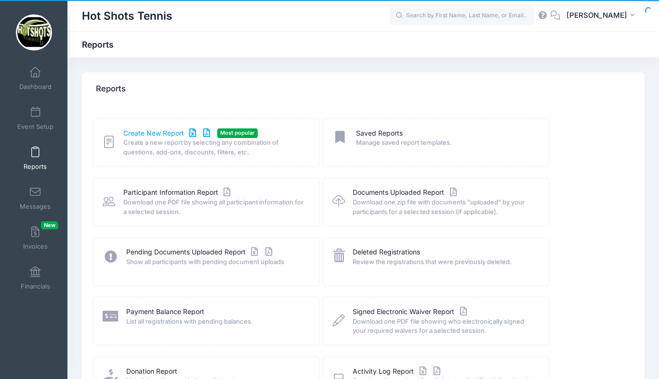
click at [169, 130] on link "Create New Report" at bounding box center [168, 134] width 90 height 10
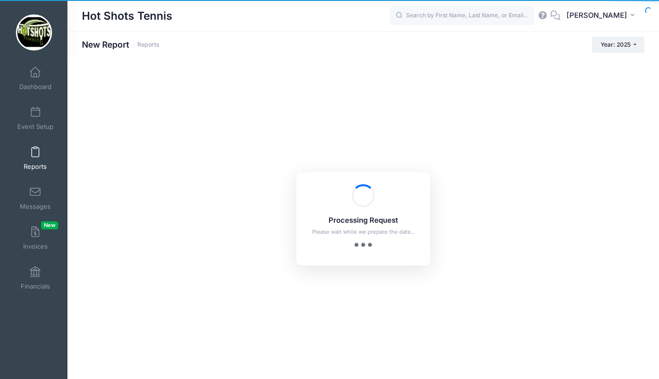
checkbox input "true"
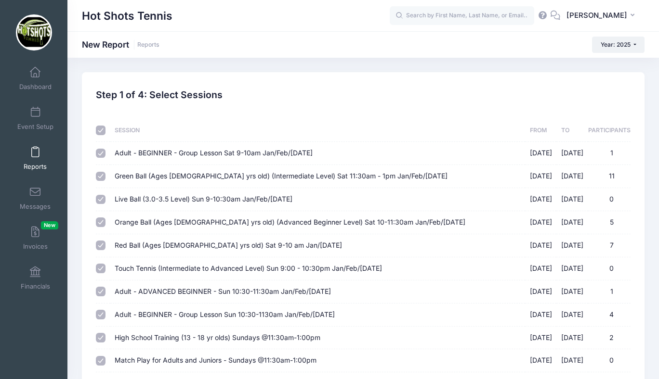
click at [100, 130] on input "checkbox" at bounding box center [101, 131] width 10 height 10
checkbox input "false"
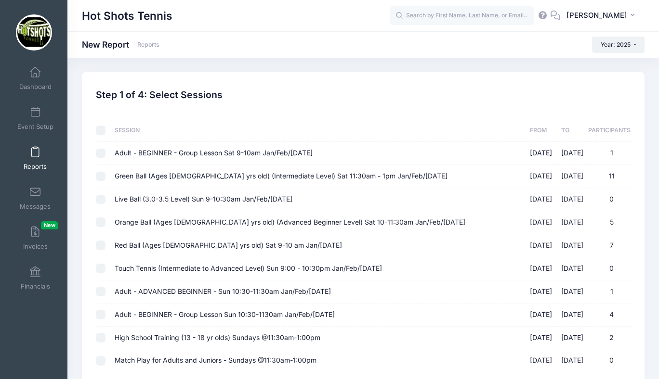
checkbox input "false"
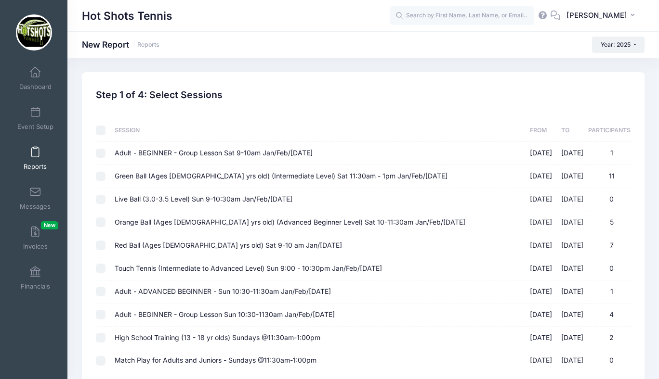
checkbox input "false"
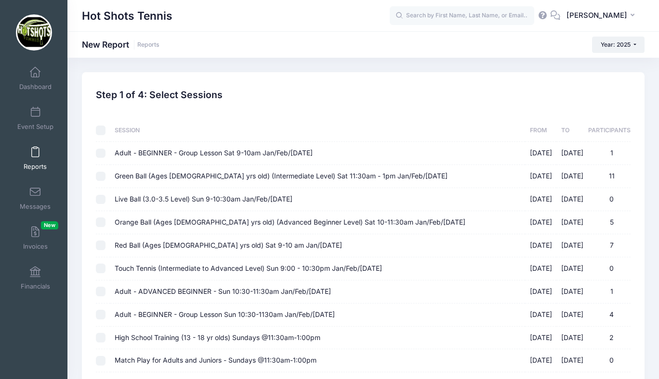
checkbox input "false"
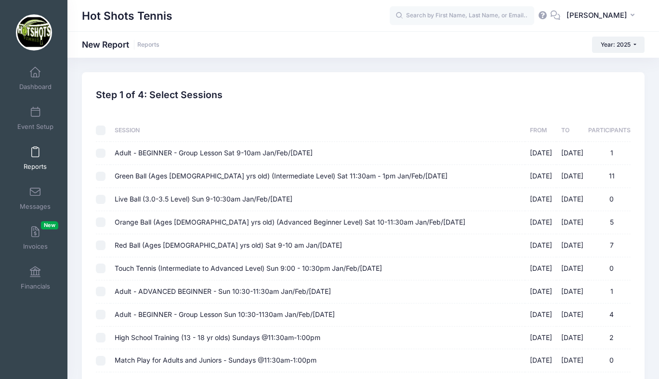
checkbox input "false"
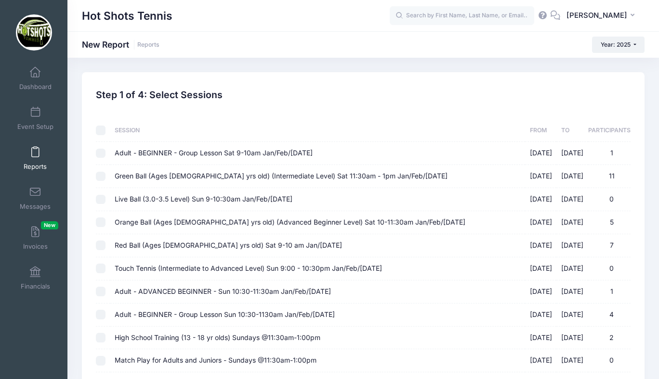
checkbox input "false"
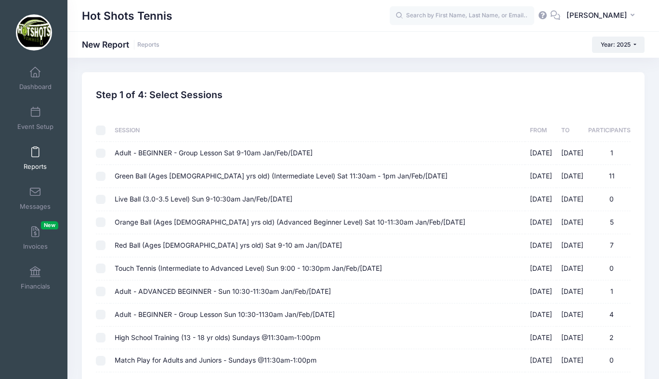
checkbox input "false"
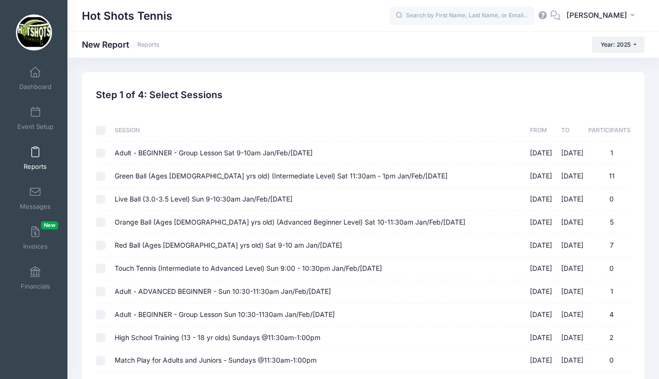
checkbox input "false"
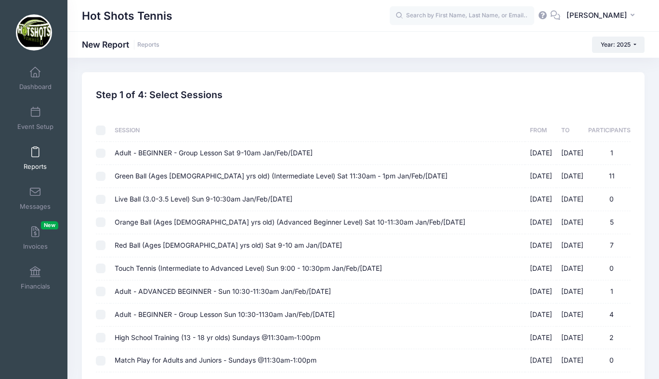
checkbox input "false"
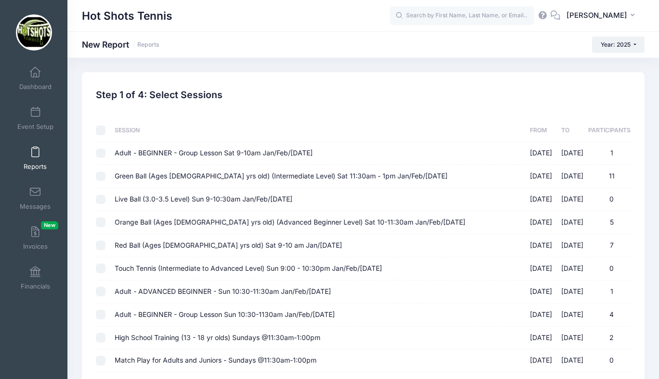
checkbox input "false"
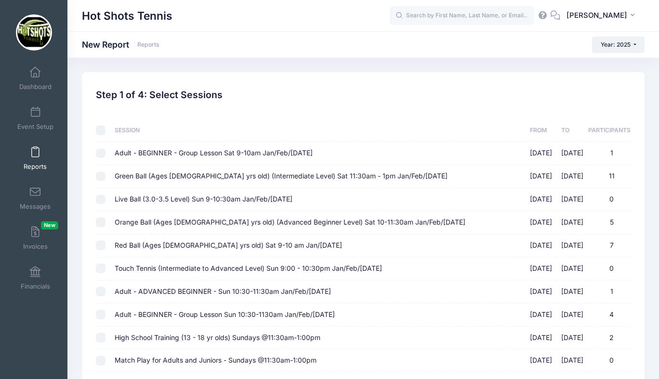
checkbox input "false"
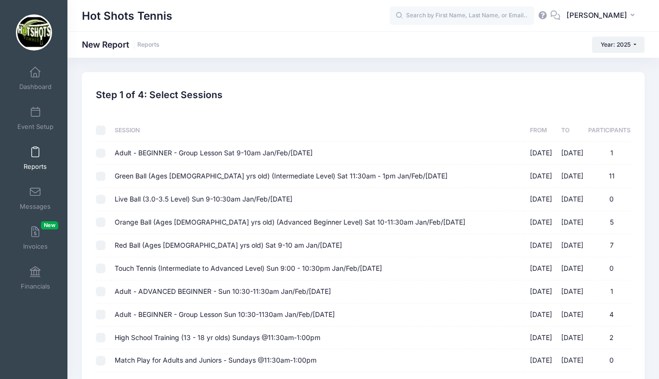
checkbox input "false"
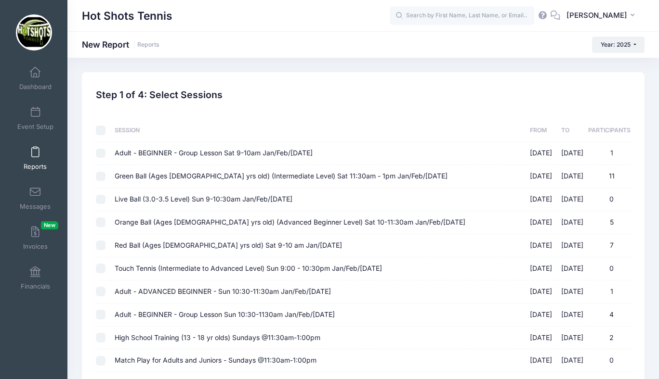
checkbox input "false"
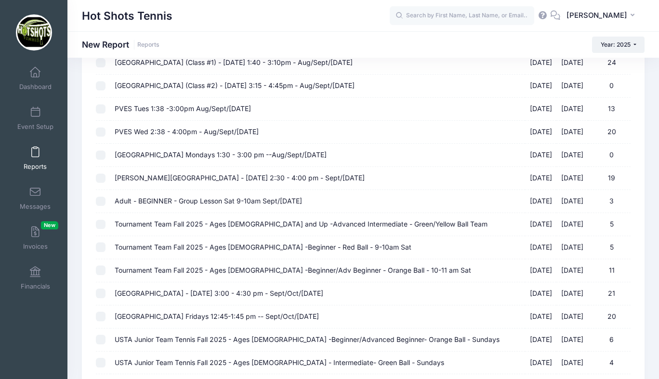
scroll to position [970, 0]
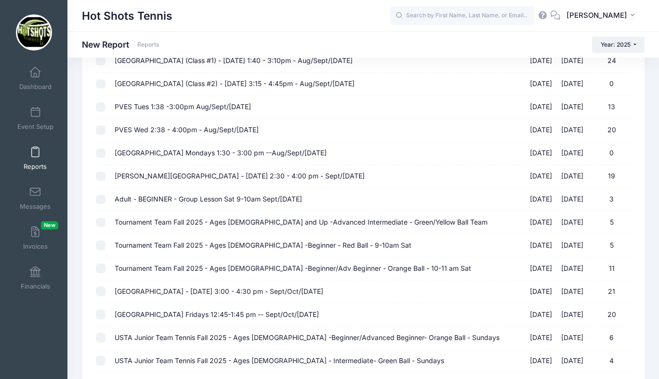
click at [235, 224] on span "Tournament Team Fall 2025 - Ages [DEMOGRAPHIC_DATA] and Up -Advanced Intermedia…" at bounding box center [301, 222] width 373 height 8
click at [105, 224] on input "Tournament Team Fall 2025 - Ages [DEMOGRAPHIC_DATA] and Up -Advanced Intermedia…" at bounding box center [101, 223] width 10 height 10
checkbox input "true"
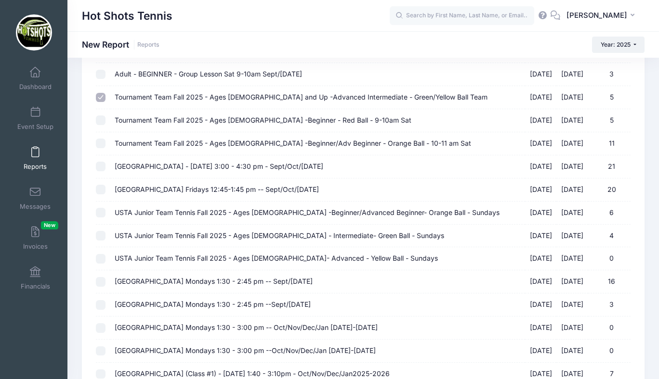
scroll to position [1291, 0]
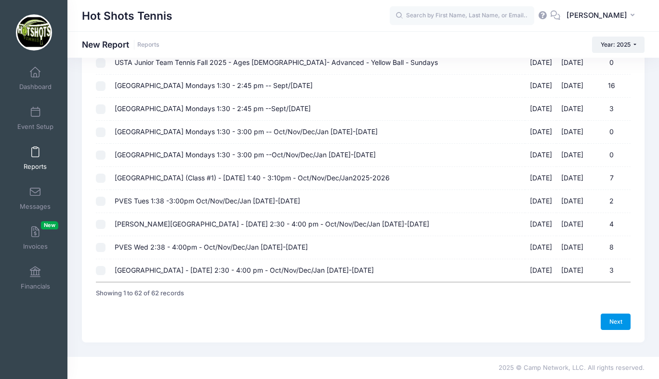
click at [611, 319] on link "Next" at bounding box center [615, 322] width 30 height 16
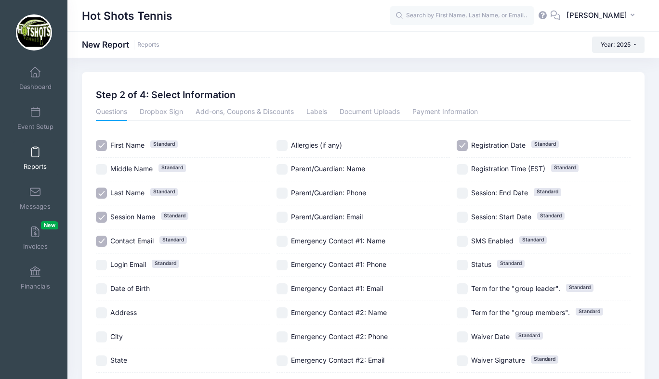
click at [103, 215] on input "Session Name Standard" at bounding box center [101, 217] width 11 height 11
checkbox input "false"
click at [463, 145] on input "Registration Date Standard" at bounding box center [461, 145] width 11 height 11
checkbox input "false"
click at [282, 195] on input "Parent/Guardian: Phone" at bounding box center [281, 193] width 11 height 11
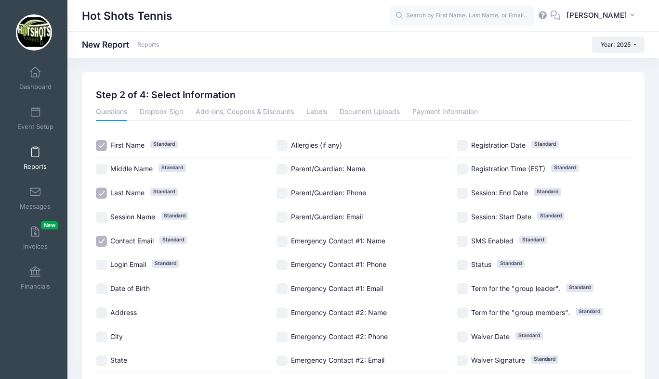
checkbox input "true"
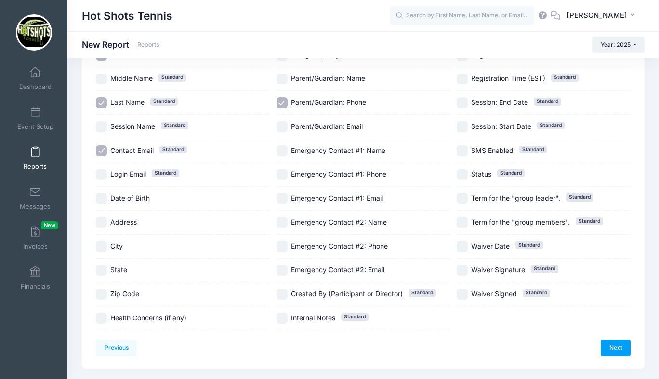
scroll to position [91, 0]
click at [612, 349] on link "Next" at bounding box center [615, 347] width 30 height 16
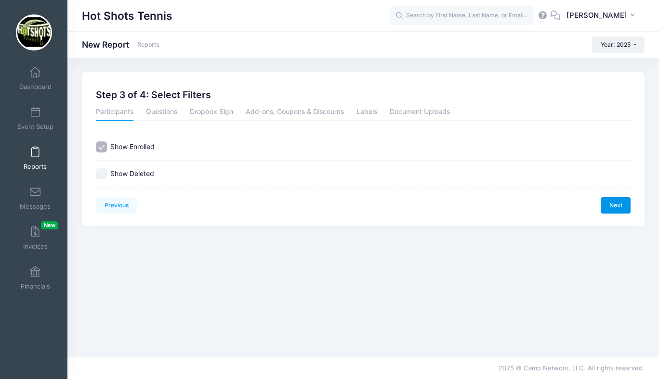
click at [616, 203] on link "Next" at bounding box center [615, 205] width 30 height 16
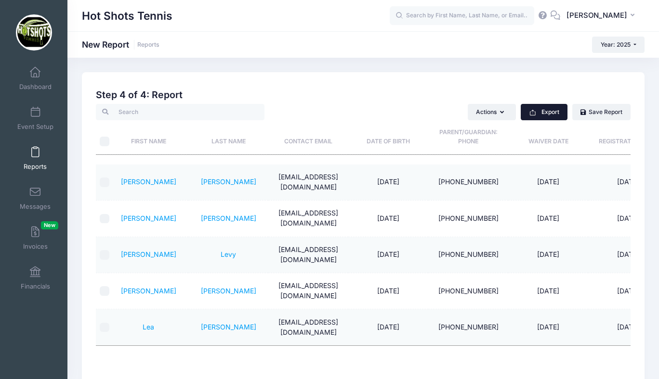
click at [544, 115] on button "Export" at bounding box center [543, 112] width 47 height 16
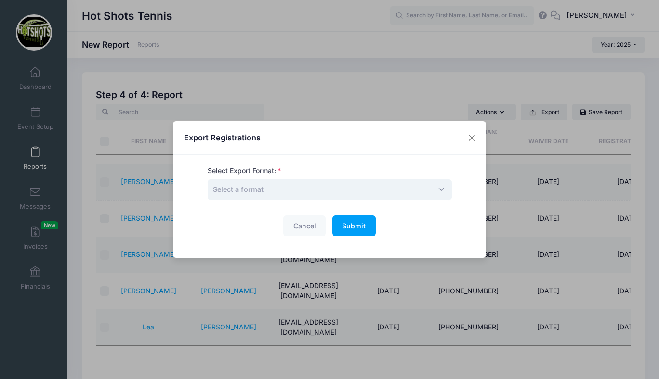
click at [374, 194] on span "Select a format" at bounding box center [330, 190] width 244 height 21
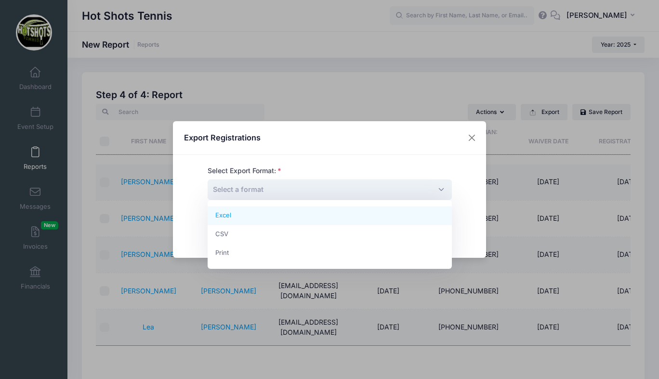
select select "excel"
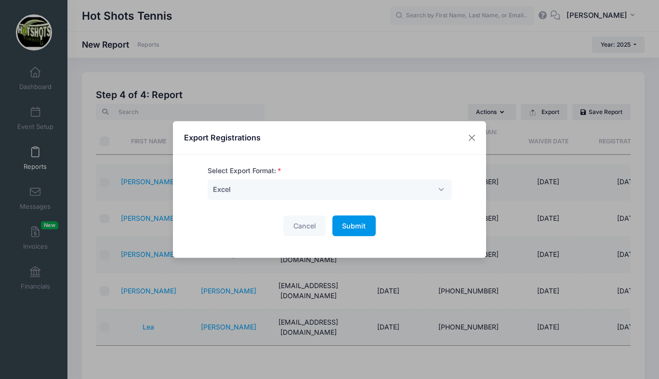
click at [346, 228] on span "Submit" at bounding box center [354, 226] width 24 height 8
